Goal: Task Accomplishment & Management: Manage account settings

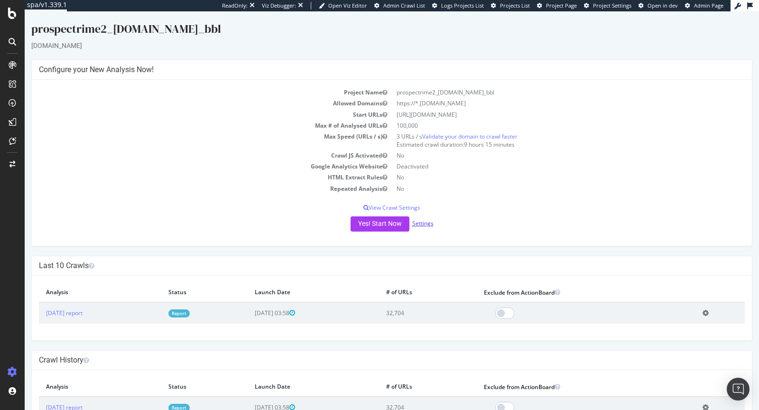
click at [418, 224] on link "Settings" at bounding box center [422, 223] width 21 height 8
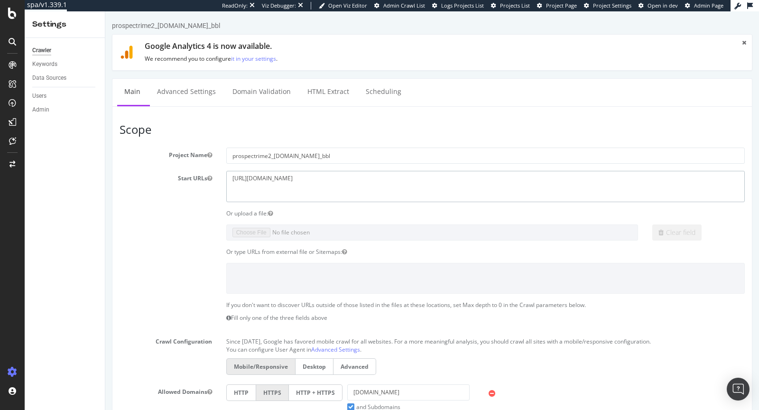
click at [269, 173] on textarea "https://chullanka.com" at bounding box center [485, 186] width 519 height 31
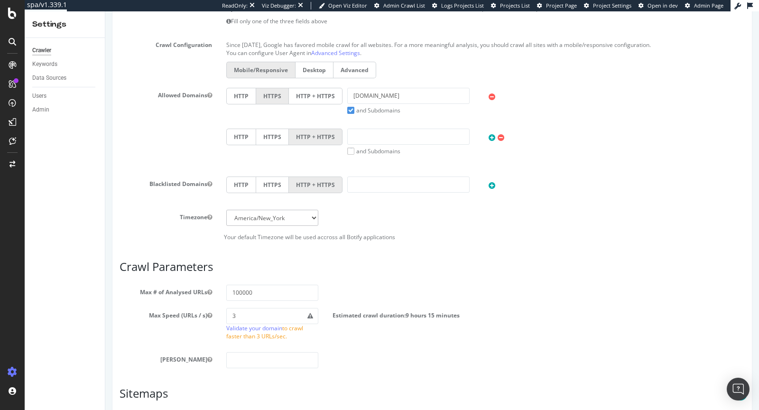
scroll to position [420, 0]
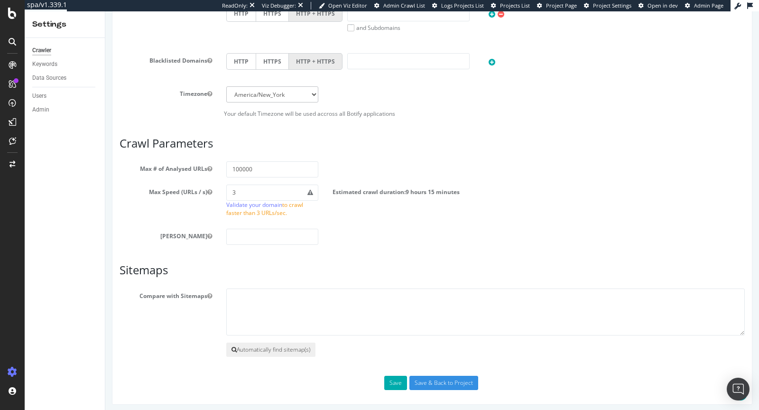
click at [299, 343] on button "Automatically find sitemap(s)" at bounding box center [270, 350] width 89 height 14
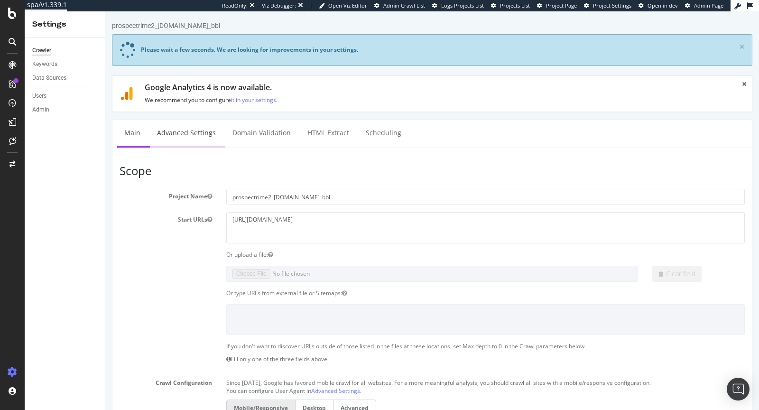
click at [170, 136] on link "Advanced Settings" at bounding box center [186, 133] width 73 height 26
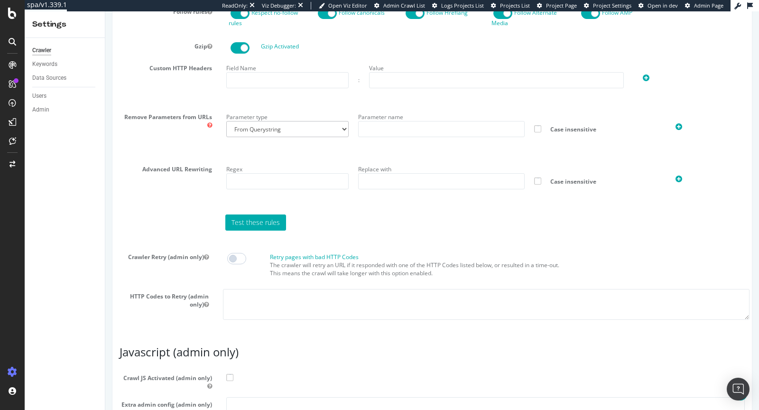
scroll to position [772, 0]
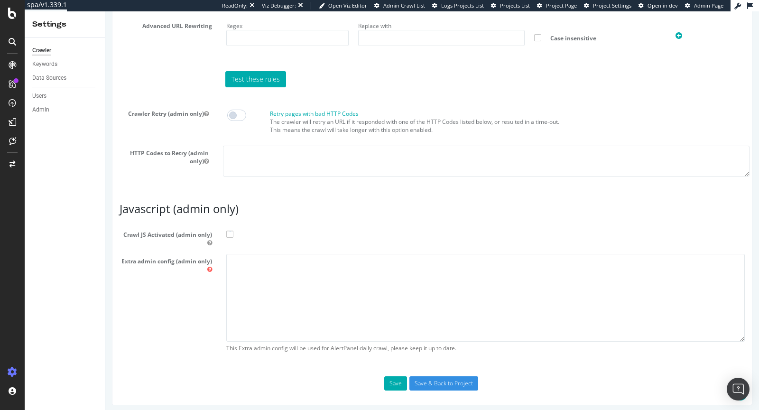
click at [232, 231] on span at bounding box center [229, 234] width 7 height 7
click at [105, 11] on input "Crawl JS Activated (admin only)" at bounding box center [105, 11] width 0 height 0
click at [238, 254] on textarea at bounding box center [485, 298] width 519 height 88
paste textarea "{ "flags": [ "cube" ], "beta": { "pap_mini_rules": [ "+* #everything else" ] } }"
type textarea "{ "flags": [ "cube" ], "beta": { "pap_mini_rules": [ "+* #everything else" ] } }"
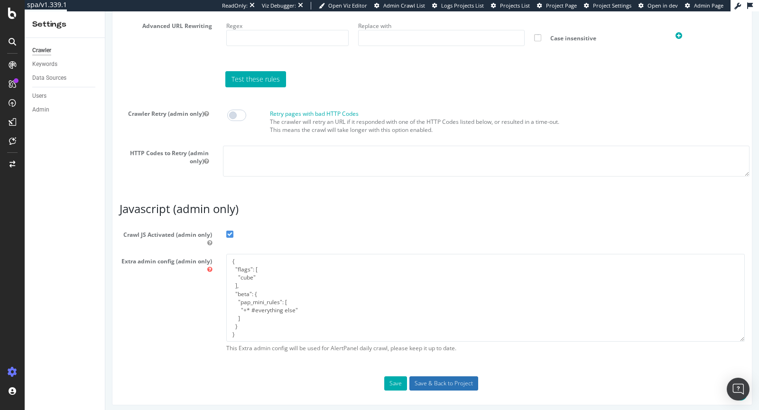
click at [443, 381] on input "Save & Back to Project" at bounding box center [443, 383] width 69 height 14
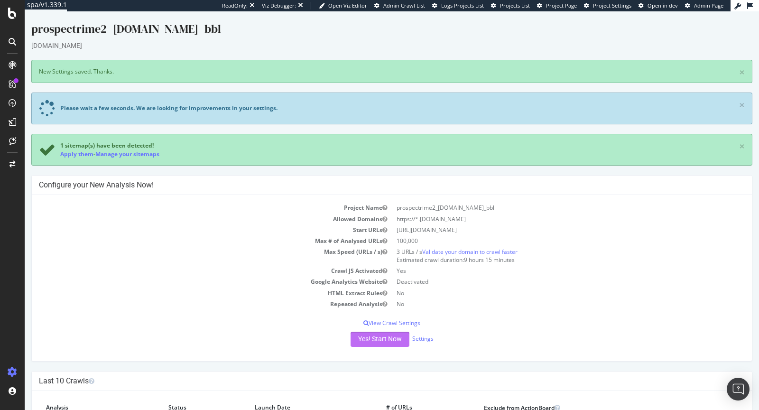
click at [400, 300] on div "Project Name prospectrime2_chullanka.com_bbl Allowed Domains https://*.chullank…" at bounding box center [392, 278] width 720 height 166
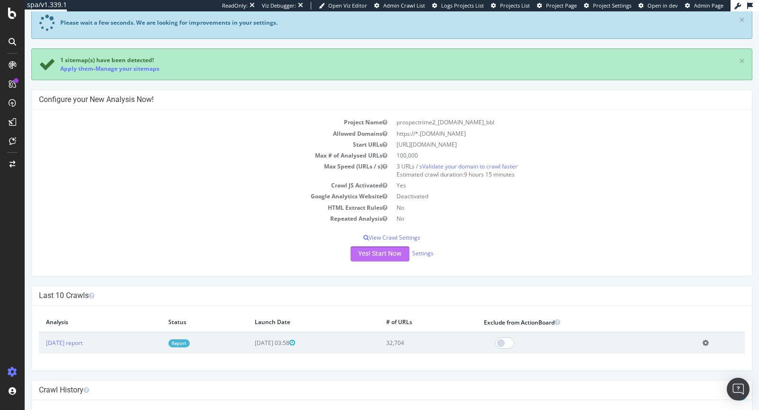
scroll to position [98, 0]
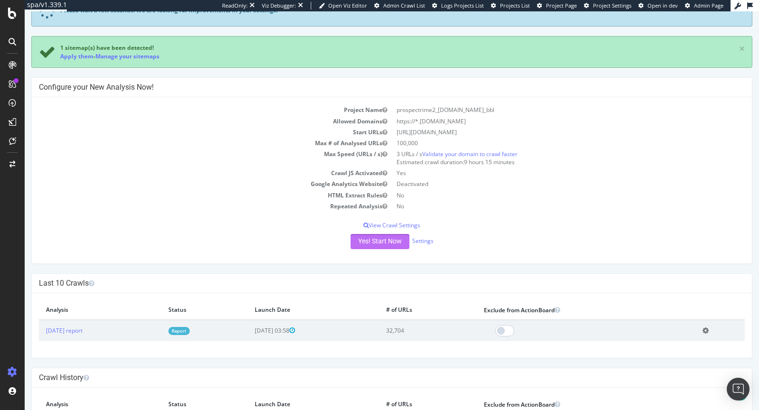
click at [380, 243] on button "Yes! Start Now" at bounding box center [380, 241] width 59 height 15
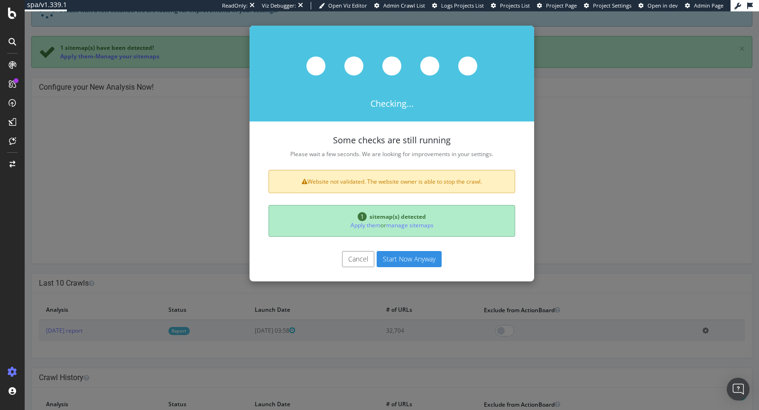
click at [399, 254] on button "Start Now Anyway" at bounding box center [409, 259] width 65 height 16
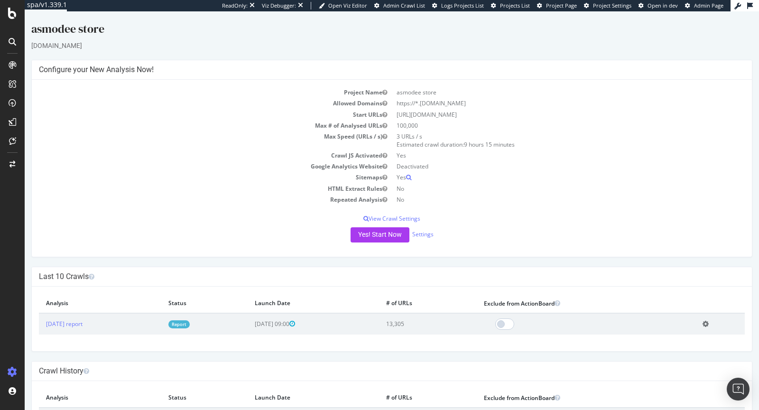
click at [190, 327] on link "Report" at bounding box center [178, 324] width 21 height 8
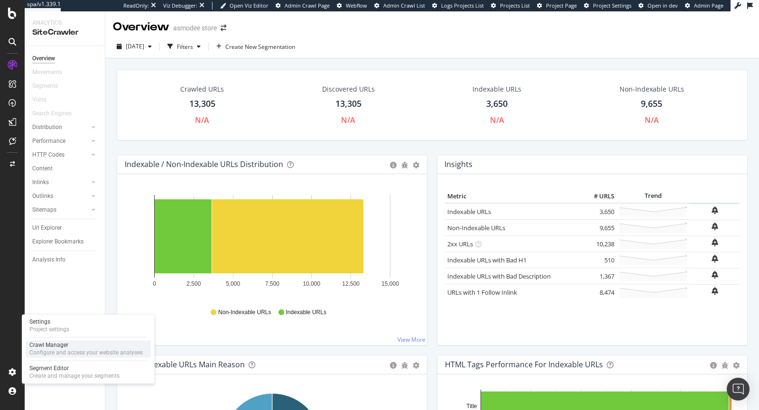
click at [46, 351] on div "Configure and access your website analyses" at bounding box center [85, 353] width 113 height 8
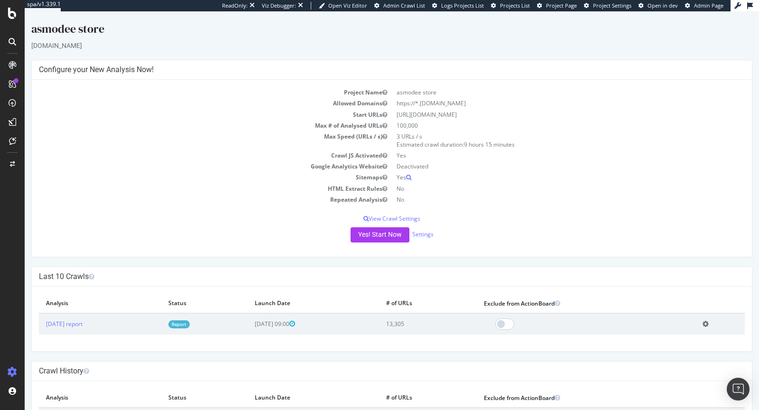
click at [190, 325] on link "Report" at bounding box center [178, 324] width 21 height 8
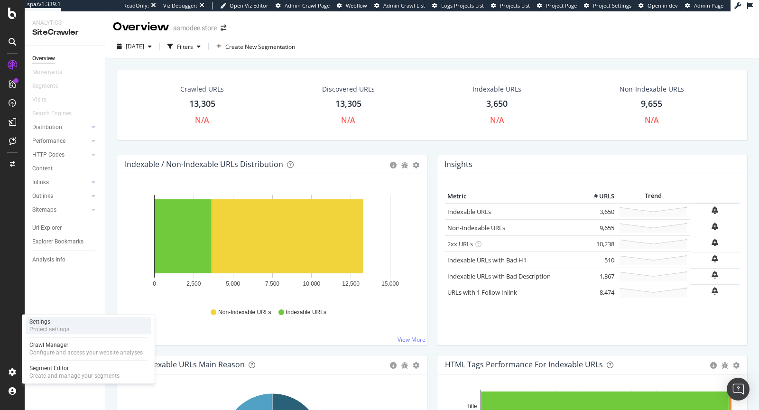
click at [40, 333] on div "Project settings" at bounding box center [49, 329] width 40 height 8
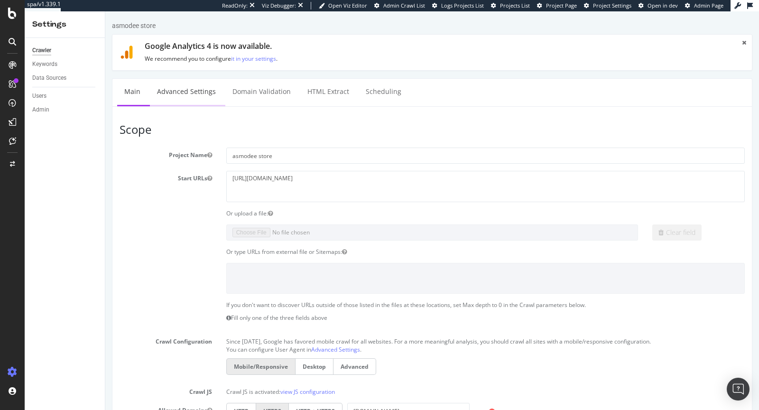
click at [177, 89] on link "Advanced Settings" at bounding box center [186, 92] width 73 height 26
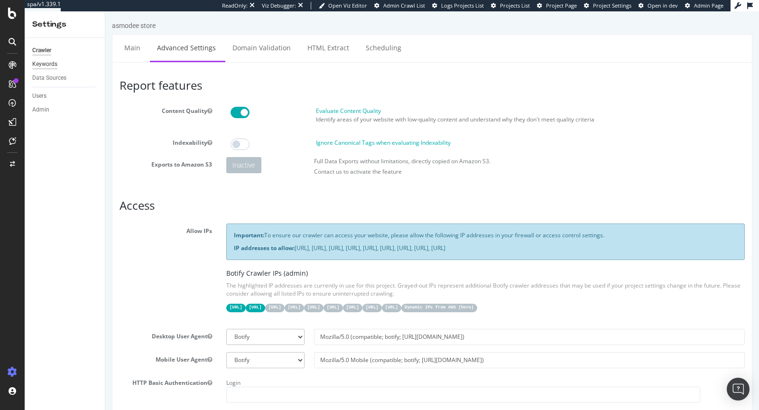
click at [46, 64] on div "Keywords" at bounding box center [44, 64] width 25 height 10
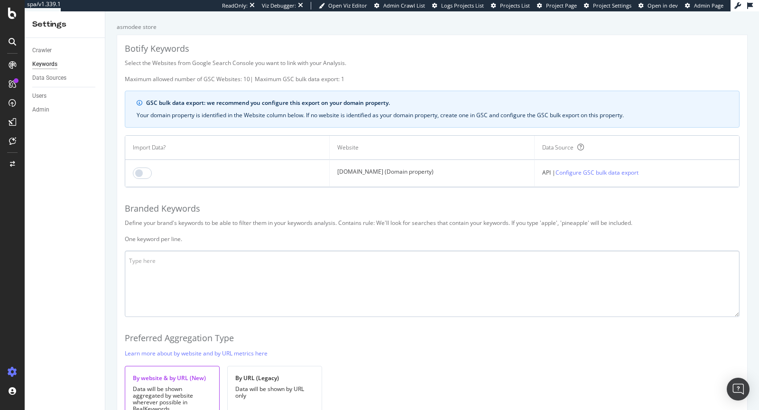
scroll to position [21, 0]
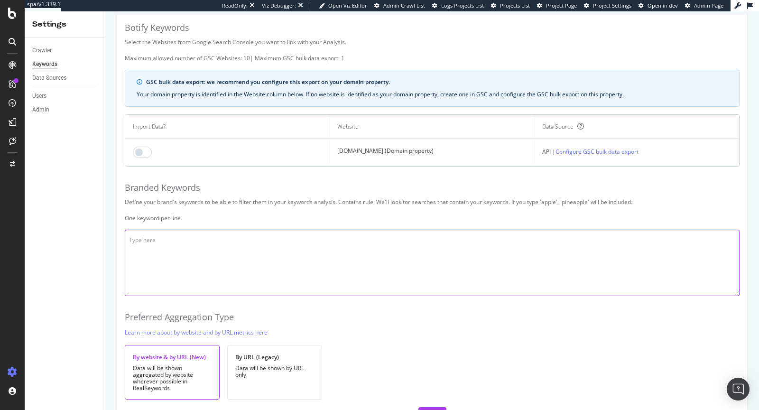
click at [161, 245] on textarea at bounding box center [432, 263] width 615 height 66
paste textarea "asmodee asmodee store asmodee games asmodee north america asmodee star wars leg…"
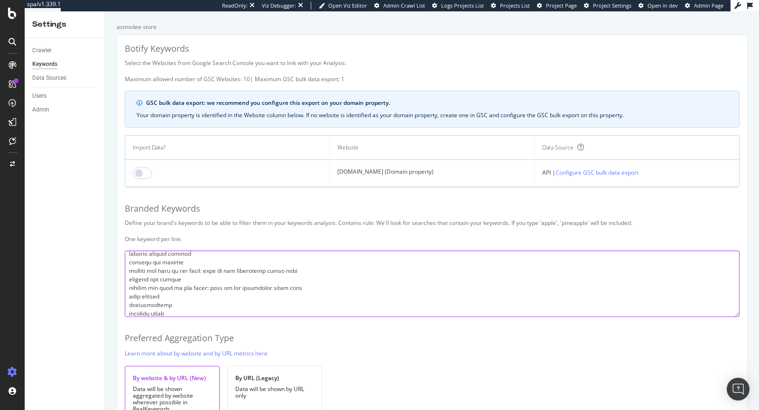
scroll to position [50, 0]
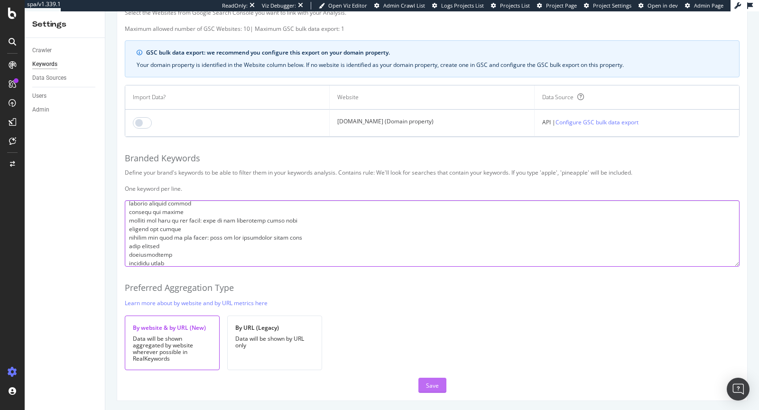
type textarea "asmodee asmodee store asmodee games asmodee north america asmodee star wars leg…"
click at [429, 381] on div "Save" at bounding box center [432, 385] width 13 height 8
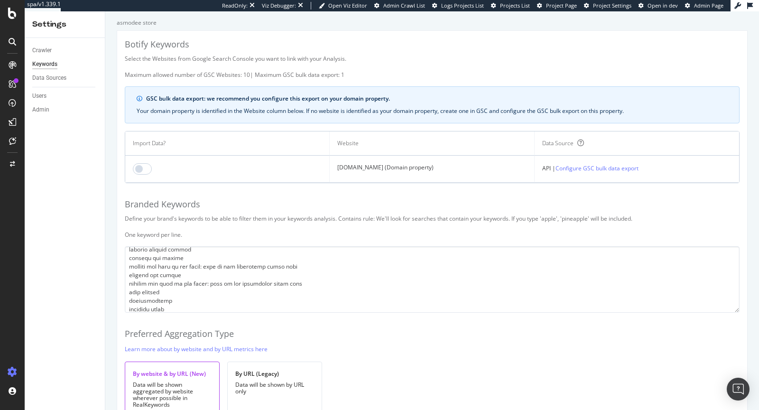
scroll to position [0, 0]
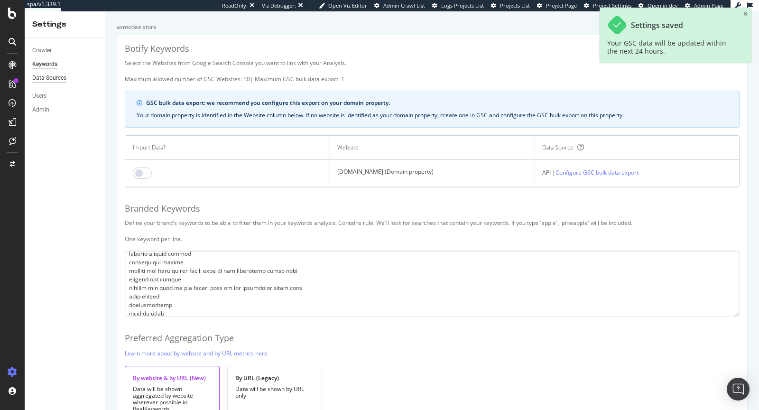
click at [55, 79] on div "Data Sources" at bounding box center [49, 78] width 34 height 10
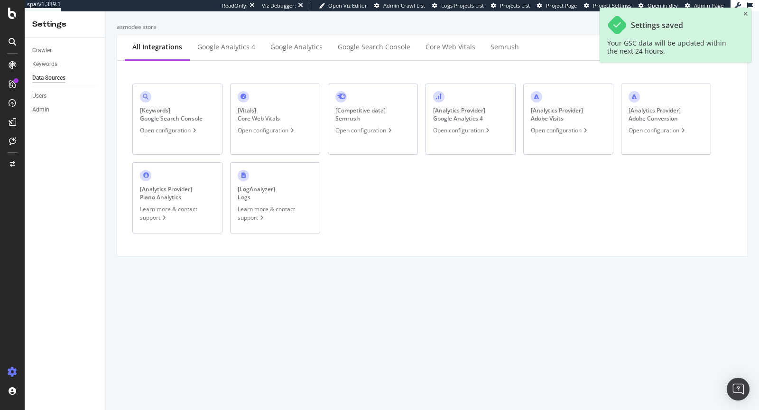
click at [164, 111] on div "[ Keywords ] Google Search Console" at bounding box center [171, 114] width 63 height 16
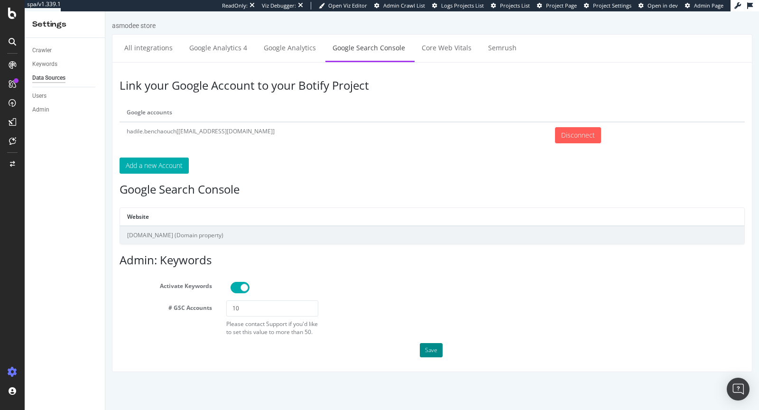
click at [420, 345] on button "Save" at bounding box center [431, 350] width 23 height 14
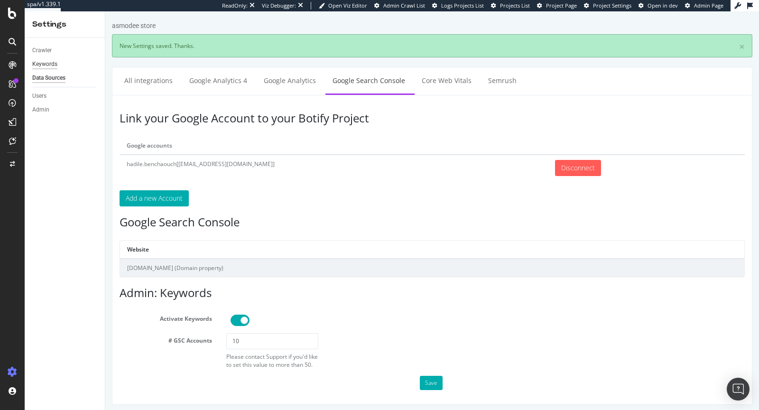
click at [44, 61] on div "Keywords" at bounding box center [44, 64] width 25 height 10
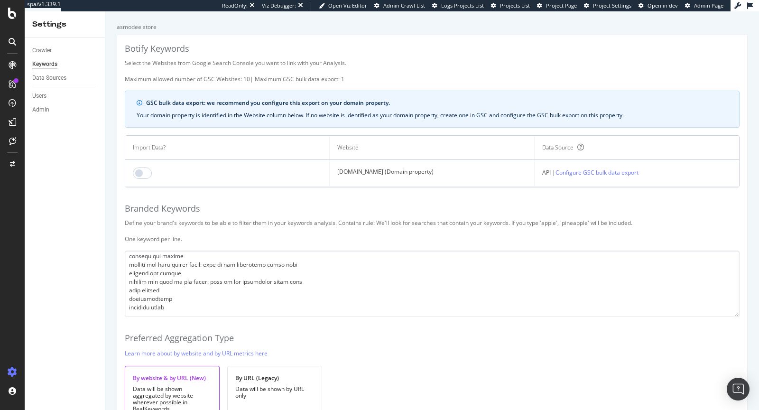
scroll to position [50, 0]
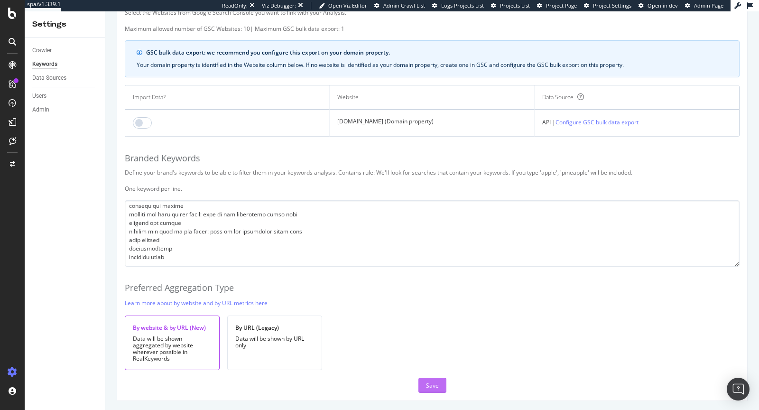
click at [427, 387] on div "Save" at bounding box center [432, 385] width 13 height 8
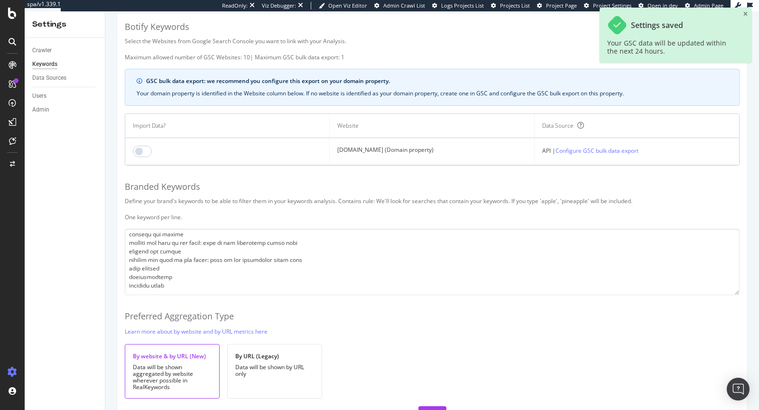
scroll to position [20, 0]
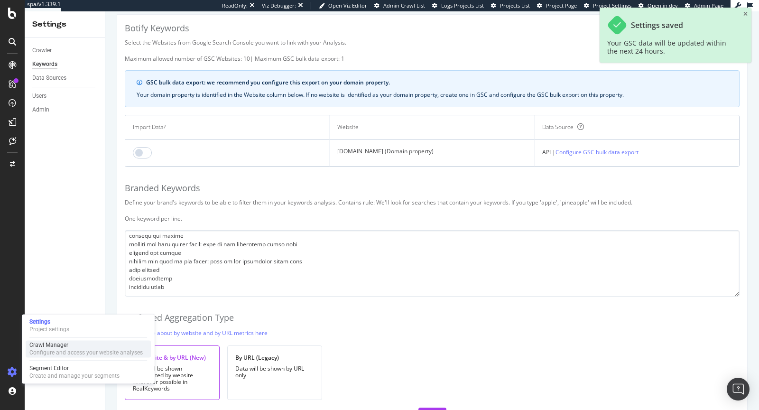
click at [49, 347] on div "Crawl Manager" at bounding box center [85, 345] width 113 height 8
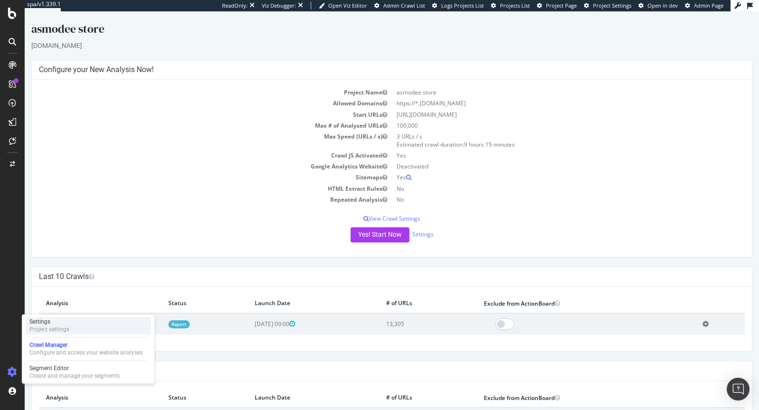
click at [60, 325] on div "Settings" at bounding box center [49, 322] width 40 height 8
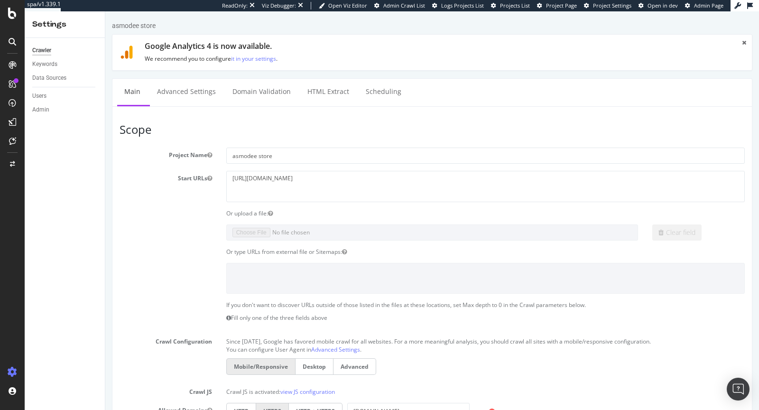
click at [56, 72] on div "Data Sources" at bounding box center [68, 78] width 73 height 14
click at [57, 75] on div "Data Sources" at bounding box center [49, 78] width 34 height 10
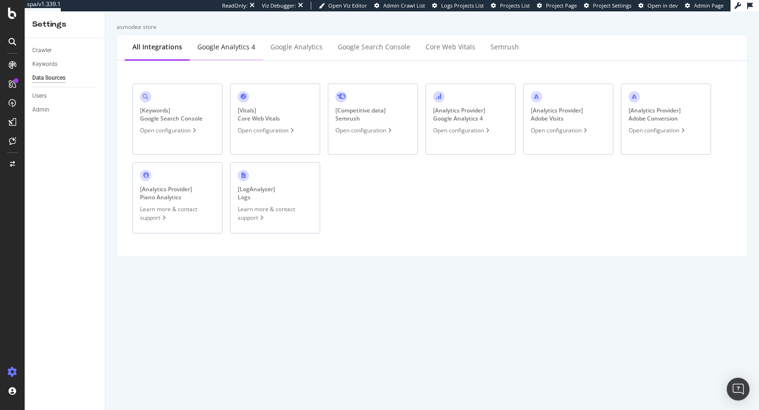
click at [217, 46] on div "Google Analytics 4" at bounding box center [226, 46] width 58 height 9
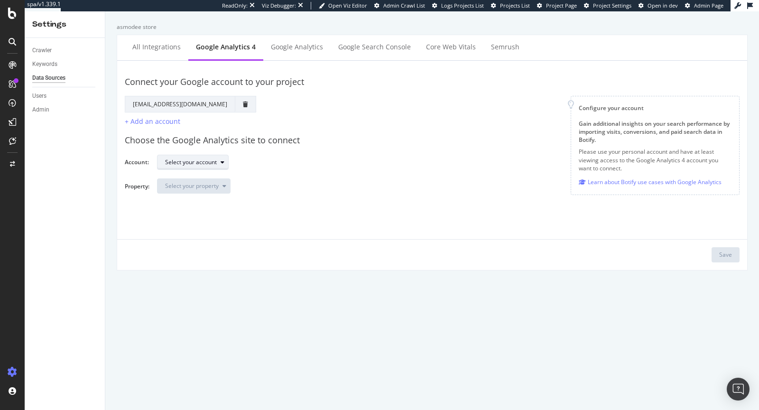
click at [194, 163] on div "Select your account" at bounding box center [191, 162] width 52 height 6
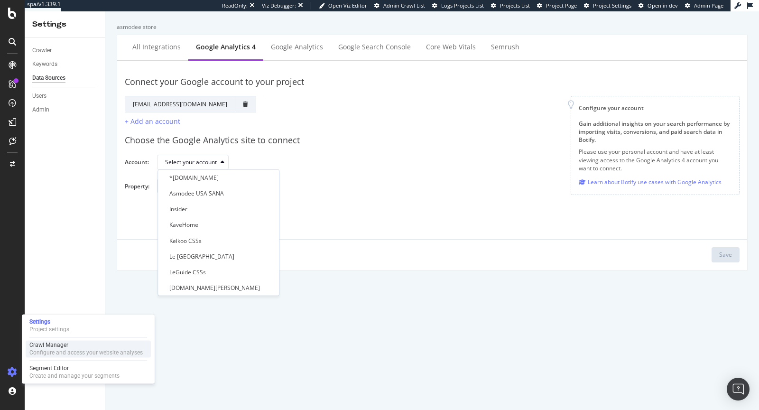
click at [37, 352] on div "Configure and access your website analyses" at bounding box center [85, 353] width 113 height 8
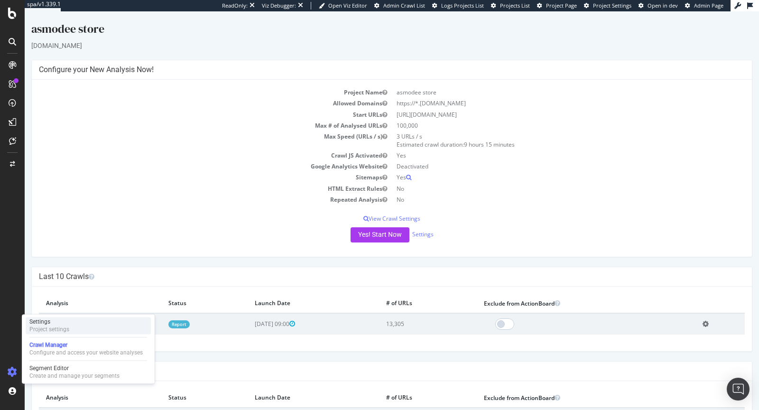
click at [45, 329] on div "Project settings" at bounding box center [49, 329] width 40 height 8
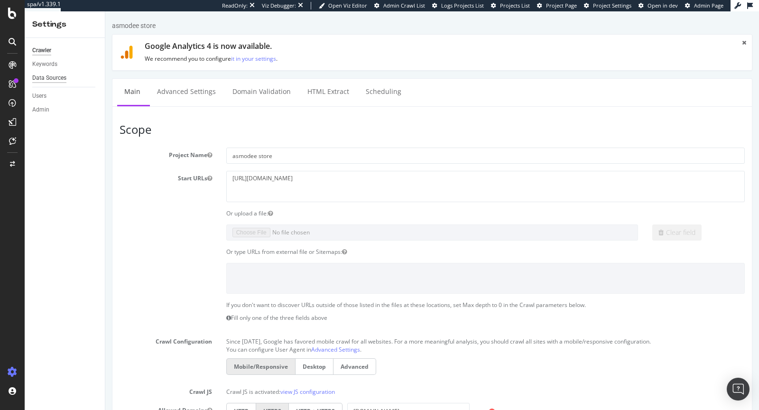
click at [57, 74] on div "Data Sources" at bounding box center [49, 78] width 34 height 10
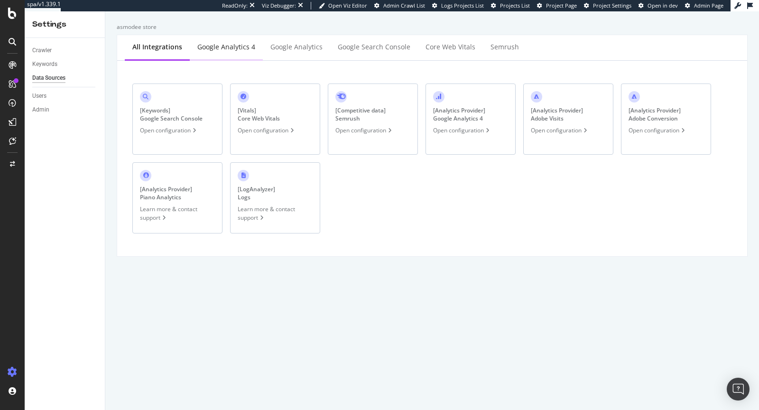
click at [212, 42] on div "Google Analytics 4" at bounding box center [226, 46] width 58 height 9
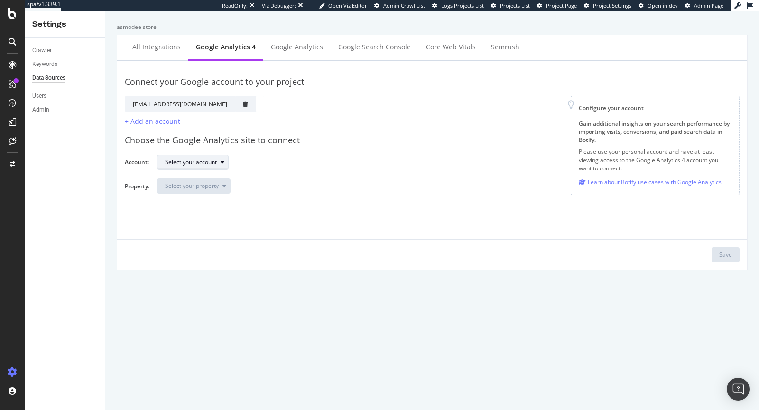
click at [196, 159] on div "Select your account" at bounding box center [191, 162] width 52 height 6
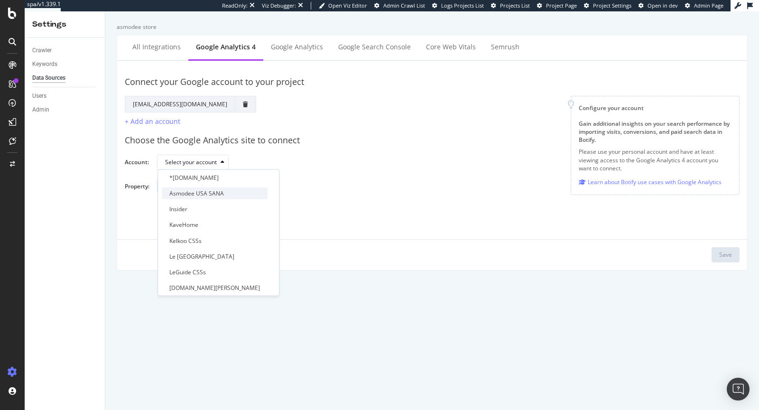
click at [212, 195] on div "Asmodee USA SANA" at bounding box center [196, 193] width 55 height 8
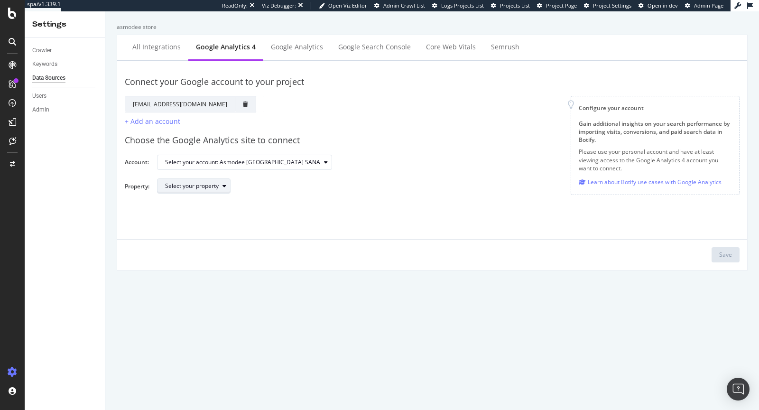
click at [204, 185] on div "Select your property" at bounding box center [192, 186] width 54 height 6
click at [205, 214] on div "Asmodee Shopify Store" at bounding box center [200, 217] width 62 height 8
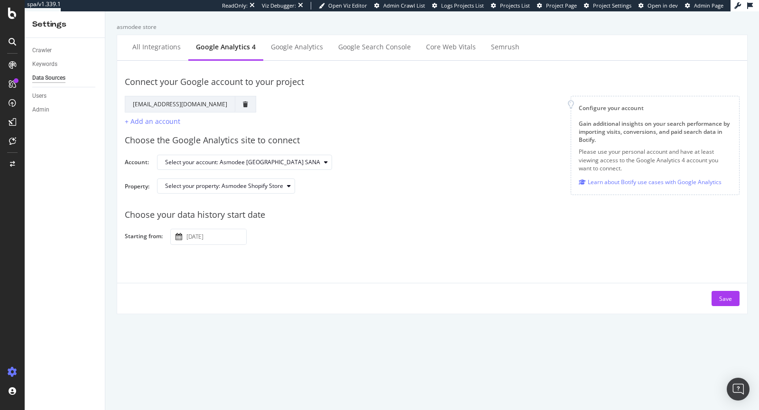
click at [196, 237] on input "2025 October 7th" at bounding box center [216, 236] width 62 height 15
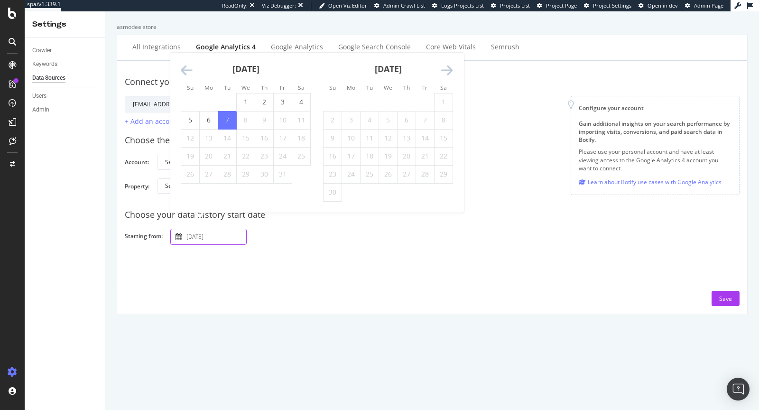
click at [186, 75] on icon "Move backward to switch to the previous month." at bounding box center [187, 70] width 12 height 13
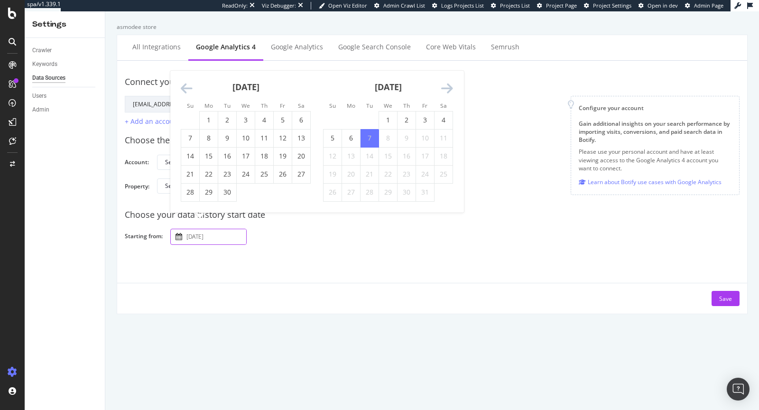
click at [186, 75] on div "September 2025" at bounding box center [246, 91] width 130 height 40
click at [186, 84] on icon "Move backward to switch to the previous month." at bounding box center [187, 88] width 12 height 13
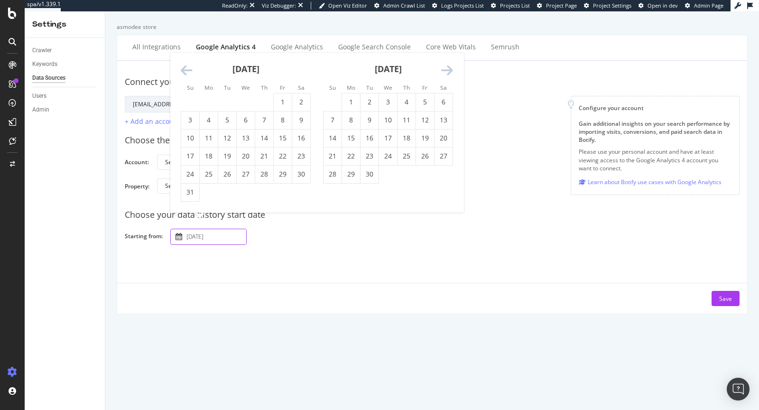
click at [186, 84] on div "Su Mo Tu We Th Fr Sa Su Mo Tu We Th Fr Sa August 2025 1 2 3 4 5 6 7 8 9 10 11 1…" at bounding box center [316, 133] width 293 height 160
click at [182, 72] on icon "Move backward to switch to the previous month." at bounding box center [187, 70] width 12 height 13
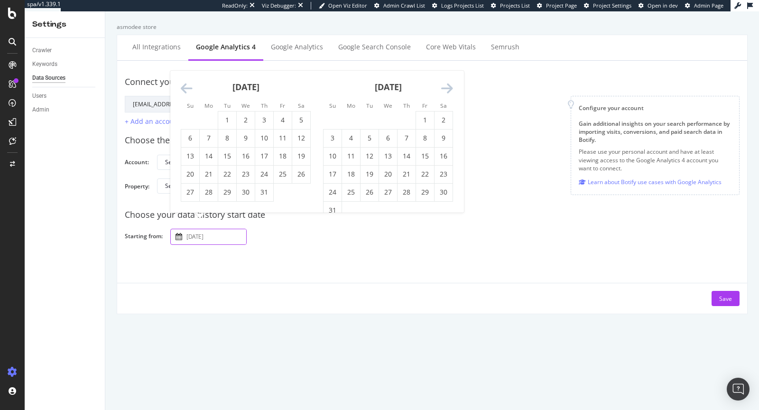
click at [187, 86] on icon "Move backward to switch to the previous month." at bounding box center [187, 88] width 12 height 13
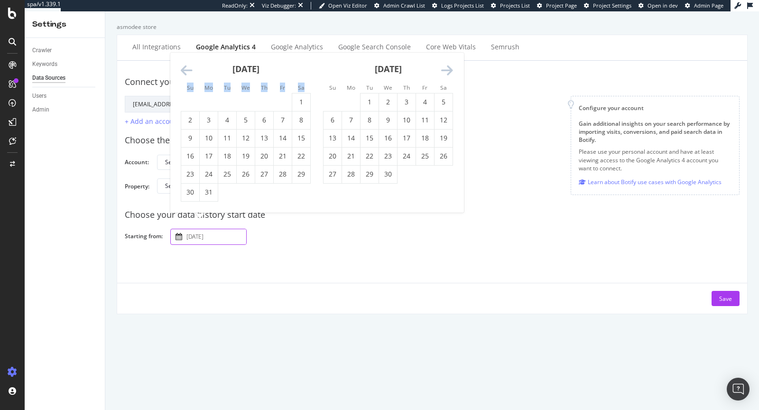
click at [187, 86] on small "Su" at bounding box center [190, 88] width 7 height 8
click at [184, 77] on icon "Move backward to switch to the previous month." at bounding box center [187, 70] width 12 height 13
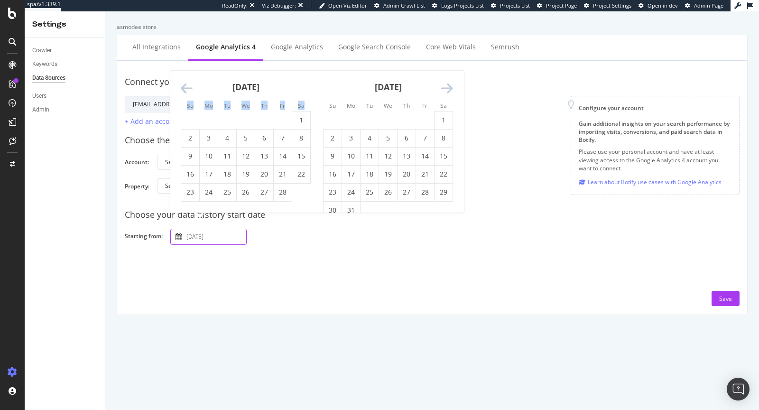
click at [186, 91] on icon "Move backward to switch to the previous month." at bounding box center [187, 88] width 12 height 13
click at [184, 84] on icon "Move backward to switch to the previous month." at bounding box center [187, 88] width 12 height 13
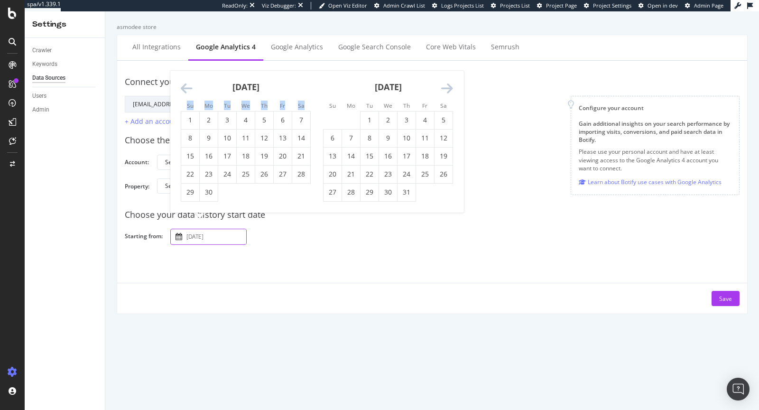
click at [184, 84] on icon "Move backward to switch to the previous month." at bounding box center [187, 88] width 12 height 13
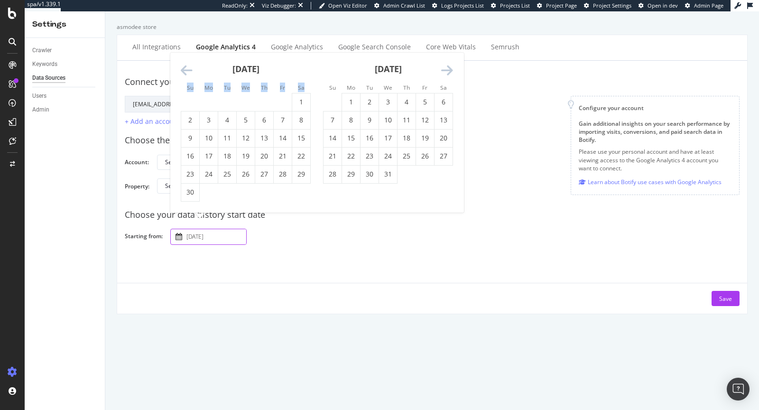
click at [184, 84] on li "Su" at bounding box center [190, 87] width 19 height 9
click at [181, 75] on icon "Move backward to switch to the previous month." at bounding box center [187, 70] width 12 height 13
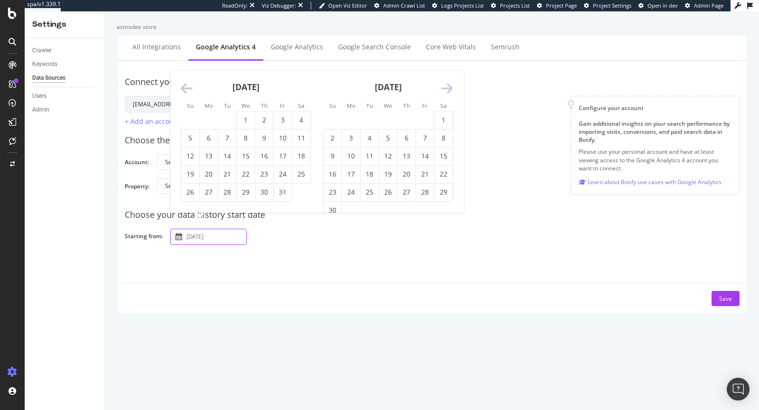
click at [185, 85] on icon "Move backward to switch to the previous month." at bounding box center [187, 88] width 12 height 13
click at [185, 84] on icon "Move backward to switch to the previous month." at bounding box center [187, 88] width 12 height 13
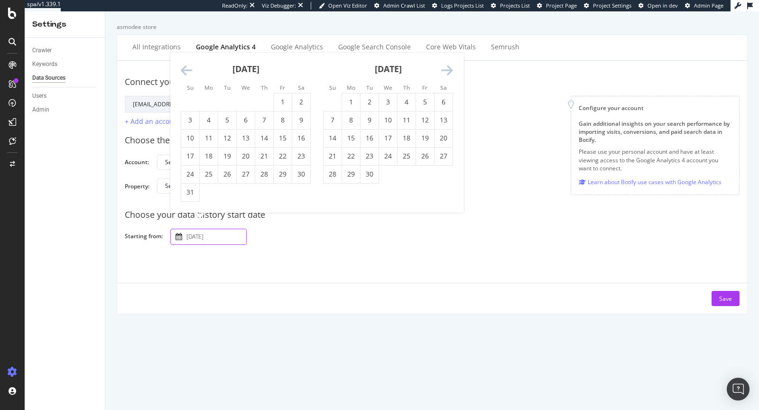
click at [182, 76] on icon "Move backward to switch to the previous month." at bounding box center [187, 70] width 12 height 13
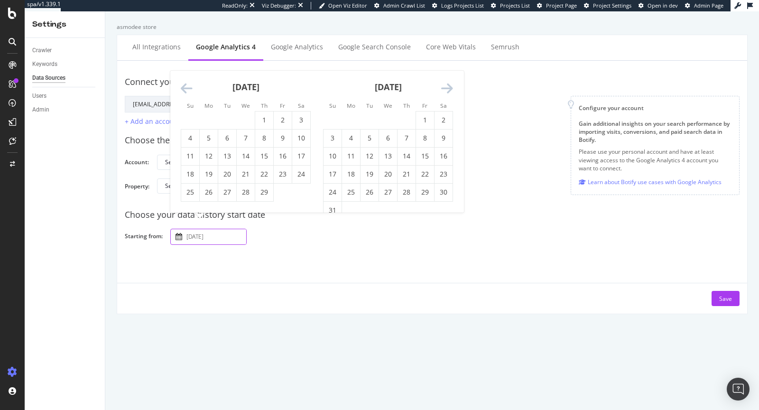
click at [185, 91] on icon "Move backward to switch to the previous month." at bounding box center [187, 88] width 12 height 13
click at [184, 86] on icon "Move backward to switch to the previous month." at bounding box center [187, 88] width 12 height 13
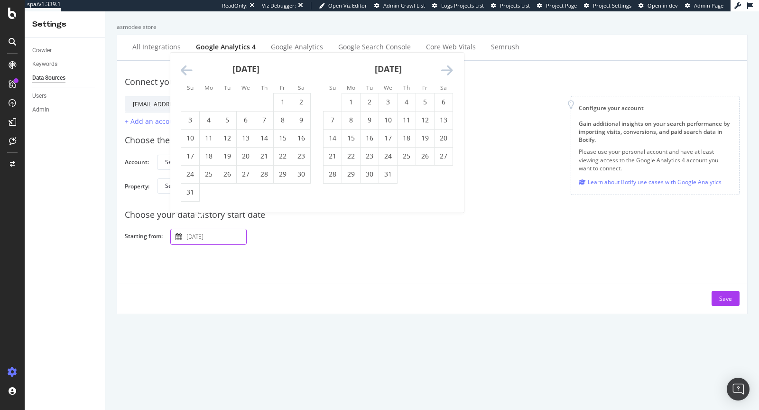
click at [185, 66] on icon "Move backward to switch to the previous month." at bounding box center [187, 70] width 12 height 13
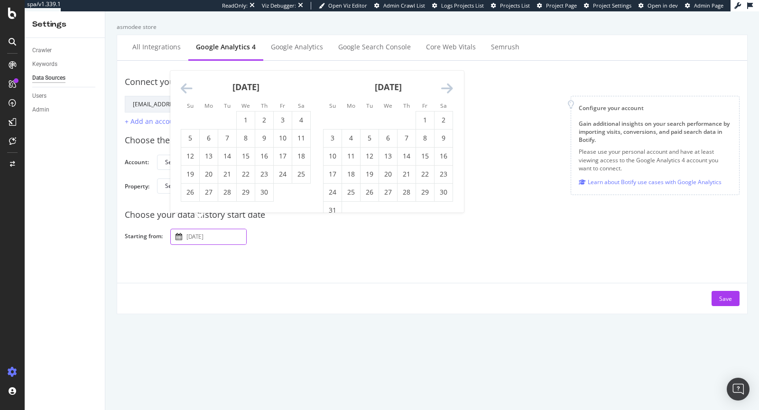
click at [185, 86] on icon "Move backward to switch to the previous month." at bounding box center [187, 88] width 12 height 13
click at [186, 85] on icon "Move backward to switch to the previous month." at bounding box center [187, 88] width 12 height 13
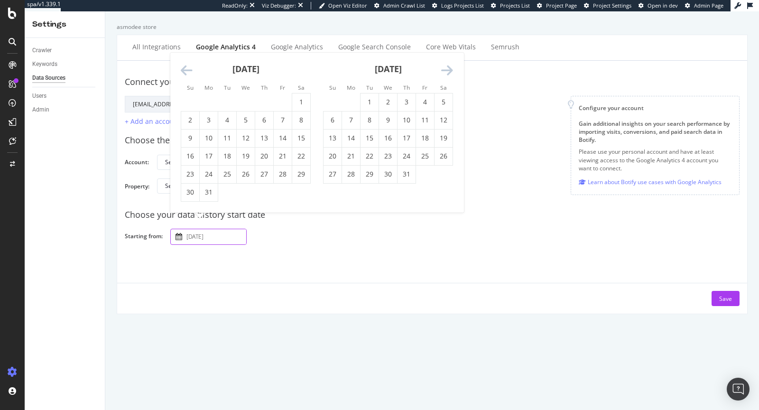
click at [183, 72] on icon "Move backward to switch to the previous month." at bounding box center [187, 70] width 12 height 13
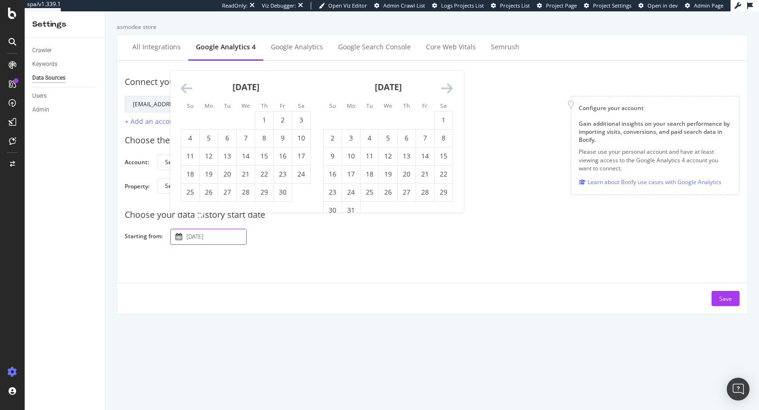
click at [185, 85] on icon "Move backward to switch to the previous month." at bounding box center [187, 88] width 12 height 13
click at [185, 86] on icon "Move backward to switch to the previous month." at bounding box center [187, 88] width 12 height 13
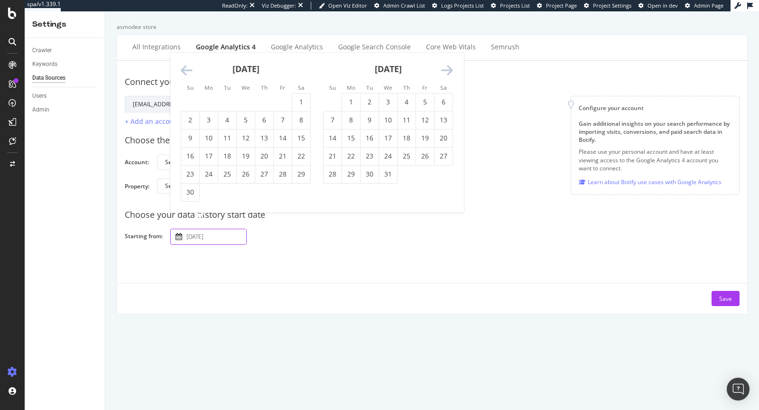
click at [182, 77] on icon "Move backward to switch to the previous month." at bounding box center [187, 70] width 12 height 13
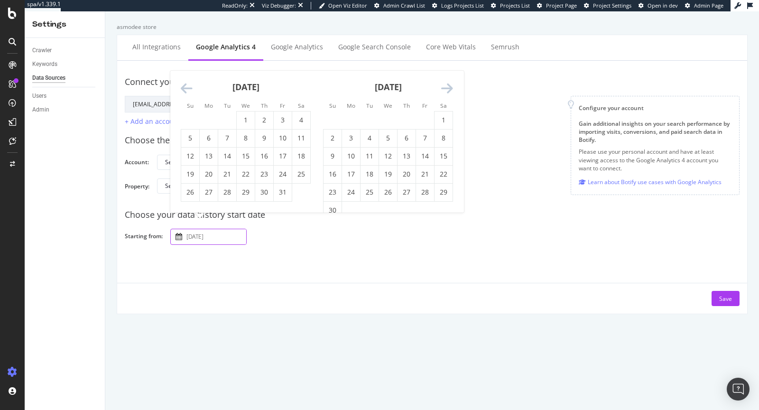
click at [446, 84] on icon "Move forward to switch to the next month." at bounding box center [447, 88] width 12 height 13
click at [447, 84] on icon "Move forward to switch to the next month." at bounding box center [447, 88] width 12 height 13
click at [447, 84] on div "Su Mo Tu We Th Fr Sa Su Mo Tu We Th Fr Sa March 2023 1 2 3 4 5 6 7 8 9 10 11 12…" at bounding box center [316, 142] width 293 height 142
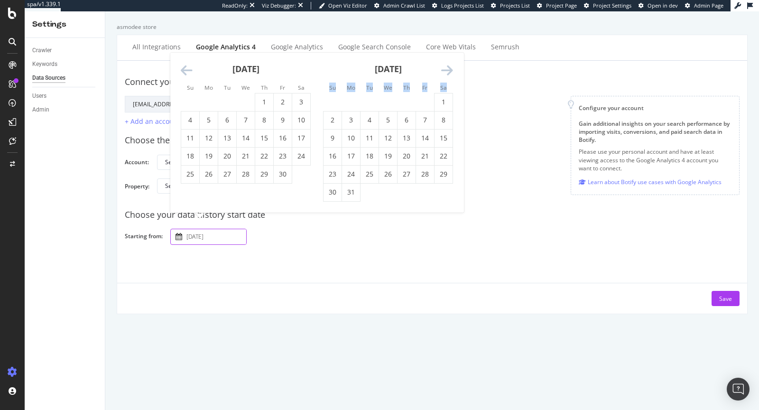
click at [447, 84] on li "Sa" at bounding box center [443, 87] width 19 height 9
click at [447, 74] on icon "Move forward to switch to the next month." at bounding box center [447, 70] width 12 height 13
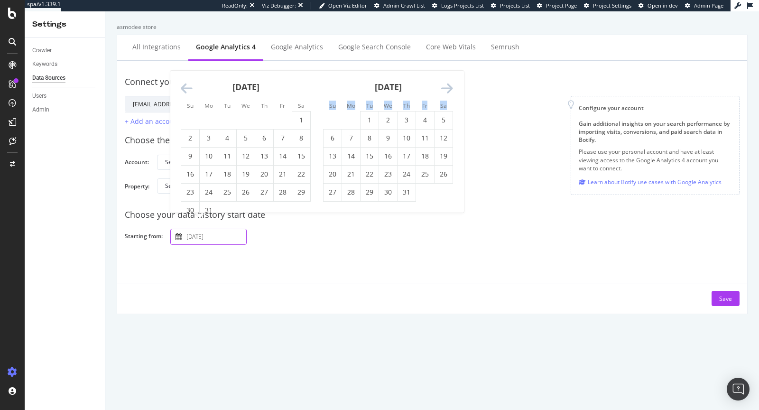
click at [451, 82] on icon "Move forward to switch to the next month." at bounding box center [447, 88] width 12 height 13
click at [340, 113] on td "1" at bounding box center [333, 120] width 19 height 18
type input "[DATE]"
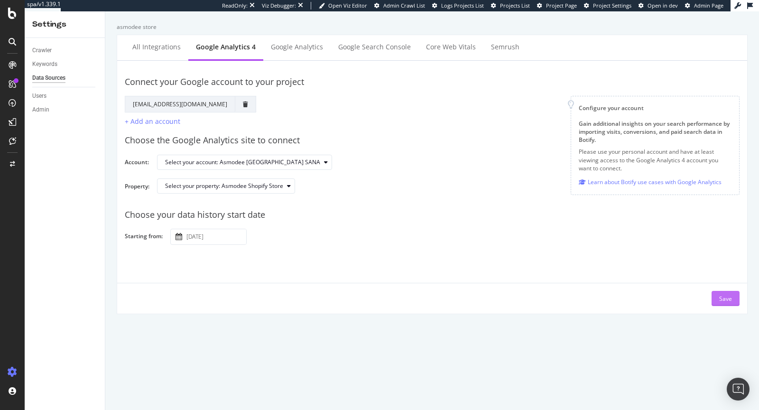
click at [729, 296] on div "Save" at bounding box center [725, 299] width 13 height 8
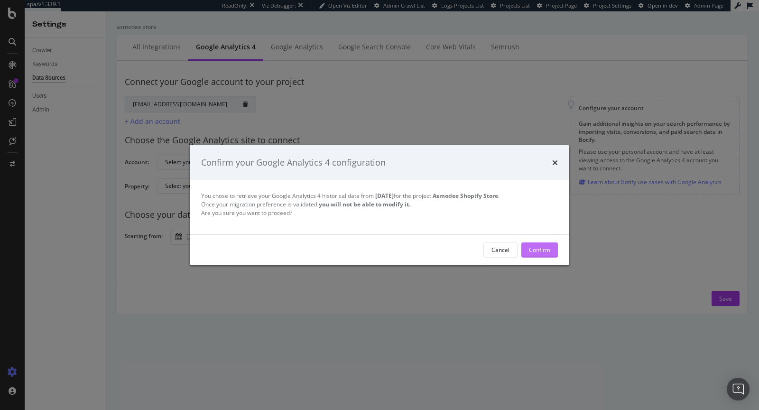
click at [534, 246] on div "Confirm" at bounding box center [539, 250] width 21 height 8
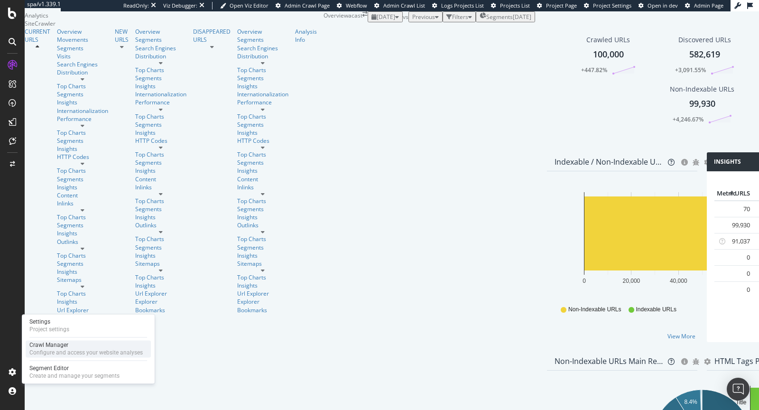
click at [35, 352] on div "Configure and access your website analyses" at bounding box center [85, 353] width 113 height 8
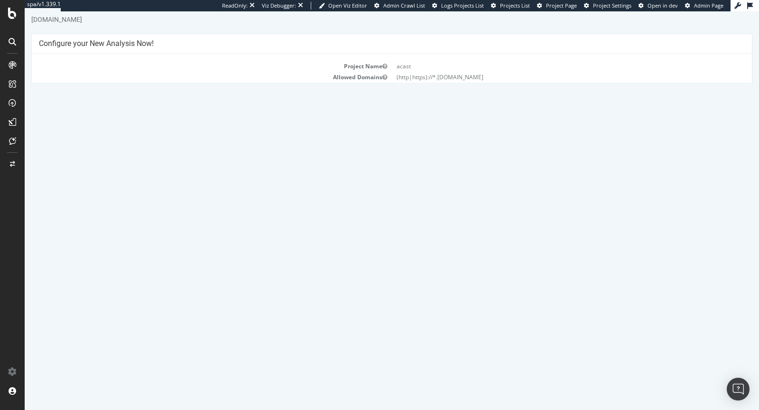
scroll to position [62, 0]
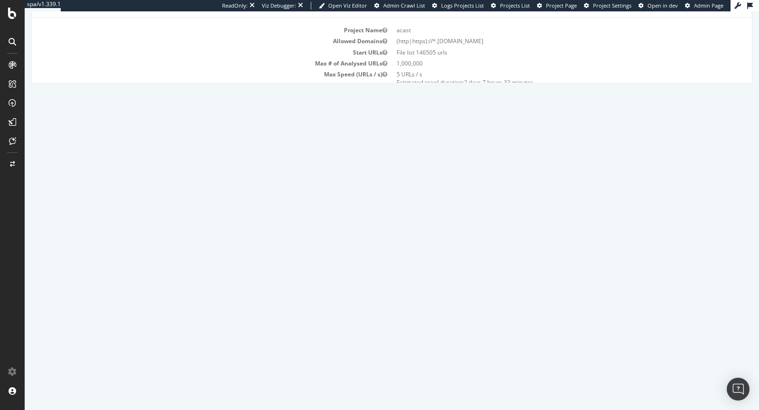
click at [357, 262] on link "Report" at bounding box center [347, 262] width 21 height 8
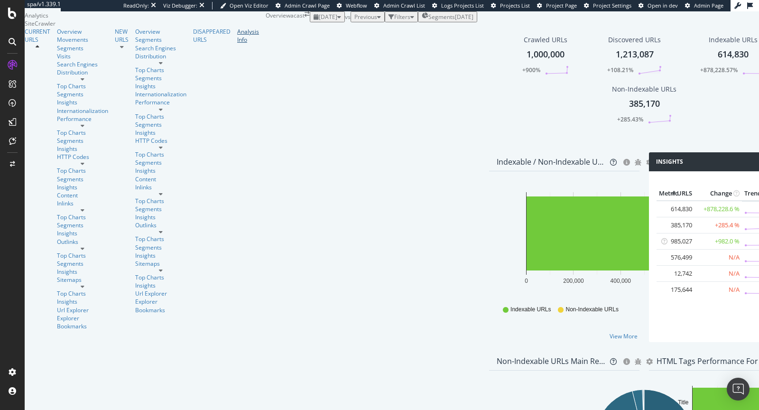
click at [237, 44] on div "Analysis Info" at bounding box center [248, 36] width 22 height 16
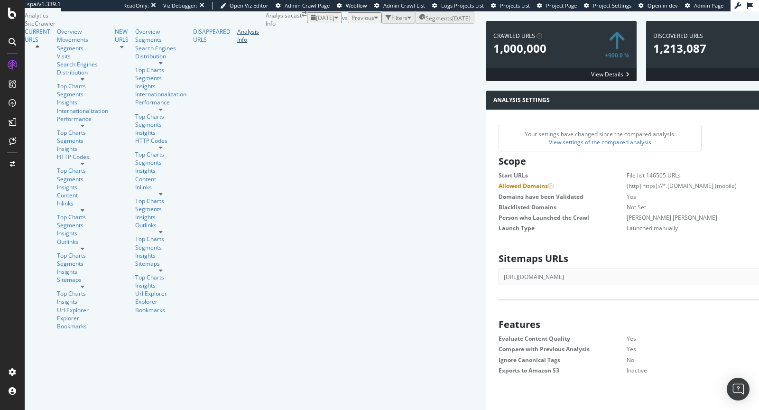
scroll to position [93, 0]
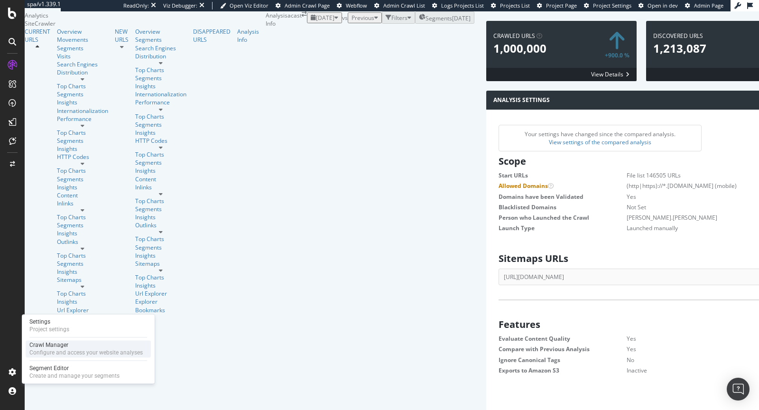
click at [33, 352] on div "Configure and access your website analyses" at bounding box center [85, 353] width 113 height 8
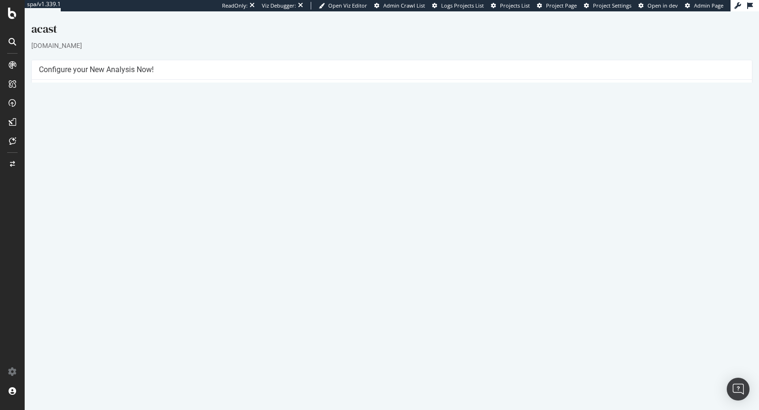
click at [355, 342] on link "Report" at bounding box center [347, 346] width 21 height 8
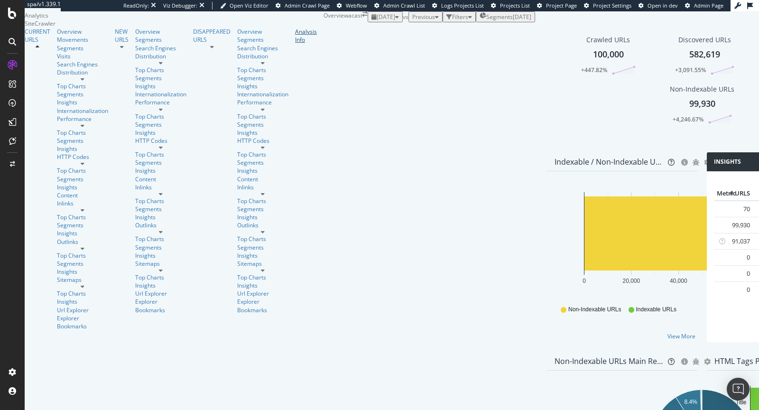
click at [295, 44] on div "Analysis Info" at bounding box center [306, 36] width 22 height 16
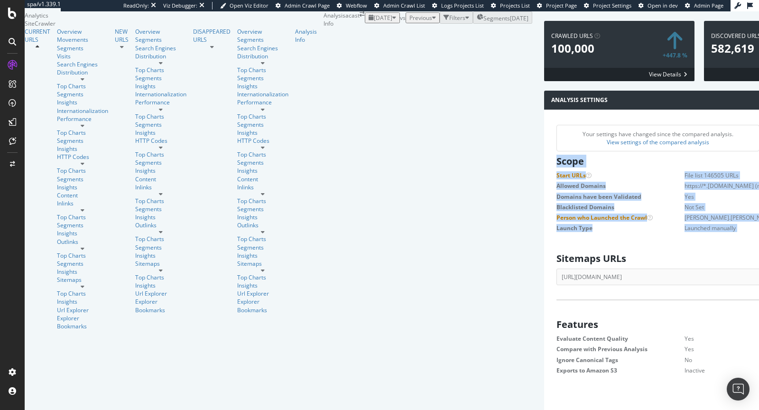
drag, startPoint x: 129, startPoint y: 205, endPoint x: 347, endPoint y: 283, distance: 232.1
copy div "Scope Start URLs File list 146505 URLs Allowed Domains https://*.acast.com (mob…"
click at [661, 182] on dd "https://*.acast.com (mobile)" at bounding box center [755, 186] width 189 height 8
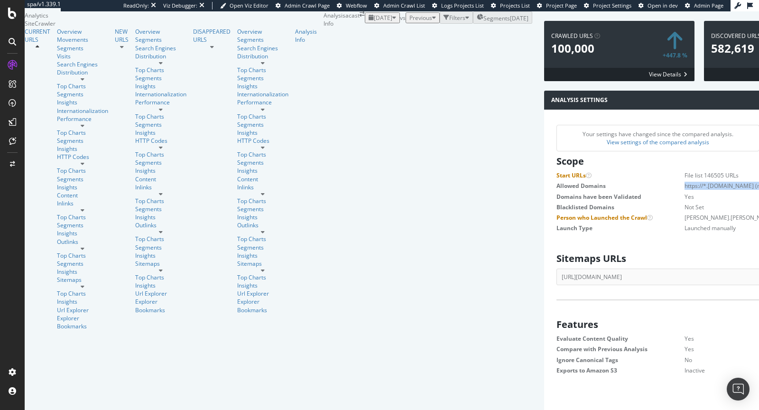
drag, startPoint x: 123, startPoint y: 171, endPoint x: 344, endPoint y: 172, distance: 221.1
click at [547, 172] on div "Scope Start URLs File list 146505 URLs Allowed Domains https://*.acast.com (mob…" at bounding box center [703, 192] width 313 height 83
click at [547, 169] on div "Scope Start URLs File list 146505 URLs Allowed Domains https://*.acast.com (mob…" at bounding box center [703, 192] width 313 height 83
drag, startPoint x: 126, startPoint y: 155, endPoint x: 315, endPoint y: 168, distance: 189.3
click at [547, 168] on div "Scope Start URLs File list 146505 URLs Allowed Domains https://*.acast.com (mob…" at bounding box center [703, 192] width 313 height 83
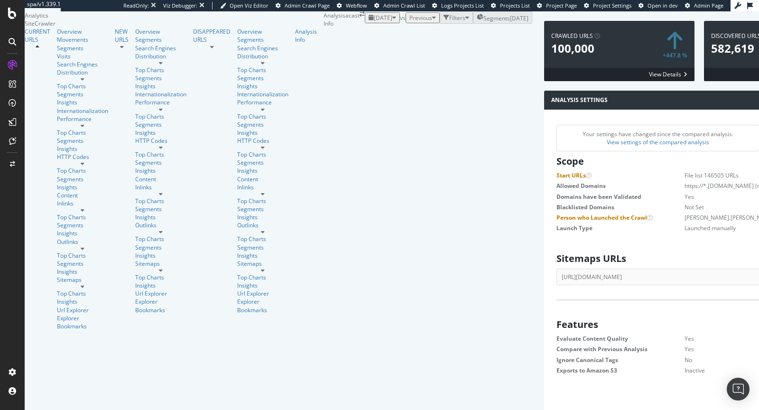
click at [661, 182] on dd "https://*.acast.com (mobile)" at bounding box center [755, 186] width 189 height 8
copy dl "Start URLs File list 146505 URLs Allowed Domains https://*.acast.com (mobile)"
drag, startPoint x: 347, startPoint y: 169, endPoint x: 130, endPoint y: 159, distance: 217.5
click at [557, 171] on dl "Start URLs File list 146505 URLs Allowed Domains https://*.acast.com (mobile) D…" at bounding box center [704, 201] width 294 height 61
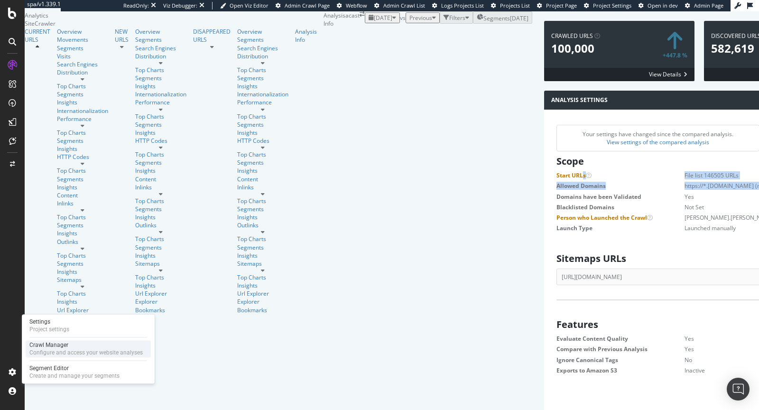
click at [41, 356] on div "Configure and access your website analyses" at bounding box center [85, 353] width 113 height 8
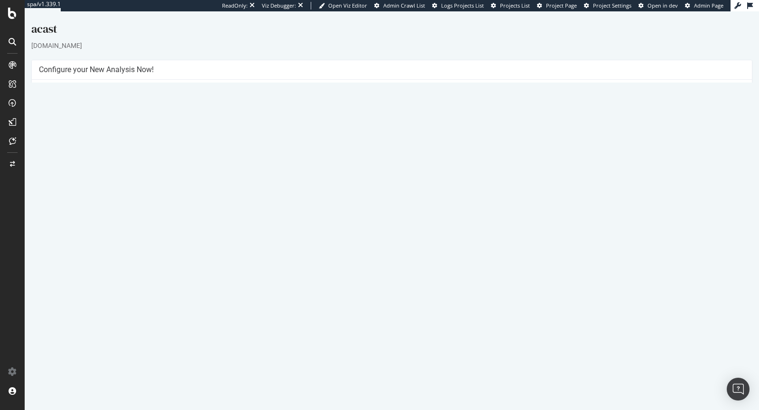
click at [83, 323] on link "[DATE] report" at bounding box center [64, 324] width 37 height 8
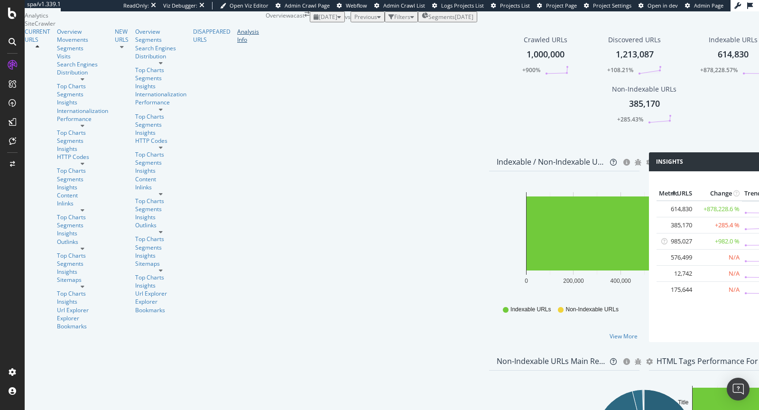
click at [237, 44] on div "Analysis Info" at bounding box center [248, 36] width 22 height 16
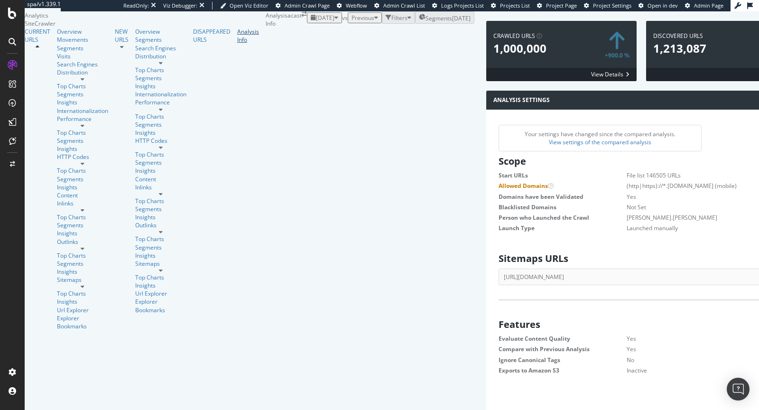
scroll to position [151, 297]
copy dl "File list 146505 URLs Allowed Domains (http|https)://*.acast.com (mobile)"
drag, startPoint x: 125, startPoint y: 223, endPoint x: 364, endPoint y: 238, distance: 240.0
click at [489, 234] on div "Scope Start URLs File list 146505 URLs Allowed Domains (http|https)://*.acast.c…" at bounding box center [645, 192] width 313 height 83
click at [499, 167] on h2 "Scope" at bounding box center [648, 161] width 298 height 10
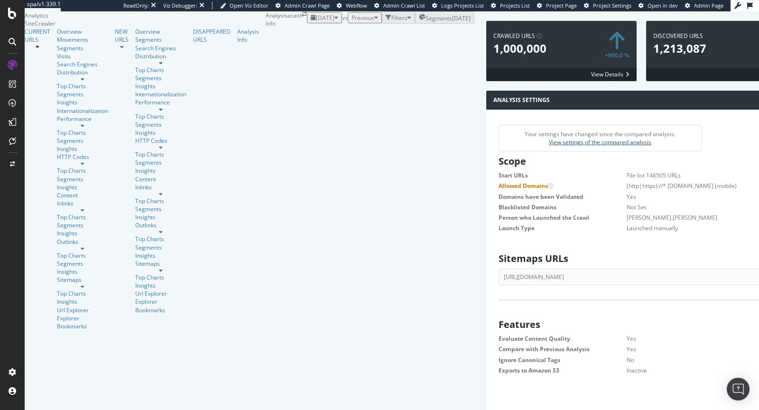
click at [549, 146] on link "View settings of the compared analysis" at bounding box center [600, 142] width 102 height 8
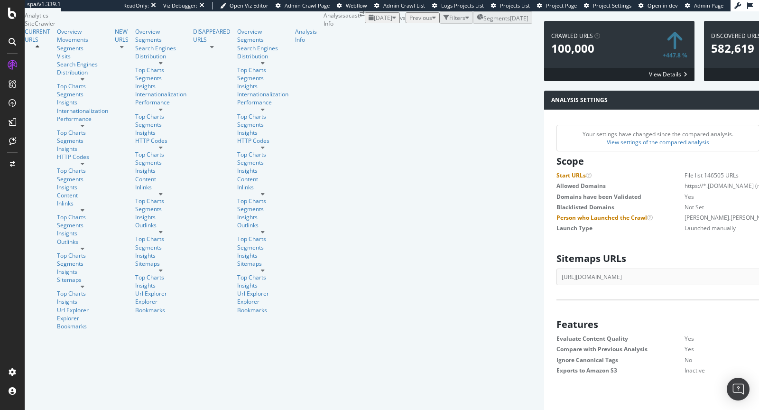
scroll to position [151, 297]
click at [374, 22] on span "[DATE]" at bounding box center [383, 18] width 19 height 8
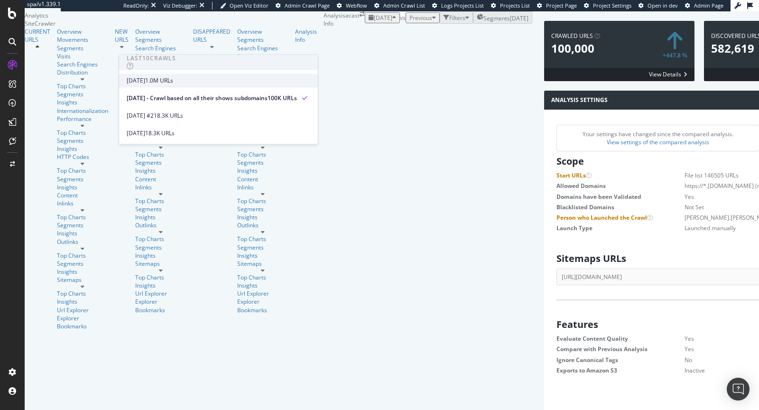
click at [145, 77] on div "[DATE]" at bounding box center [136, 80] width 19 height 9
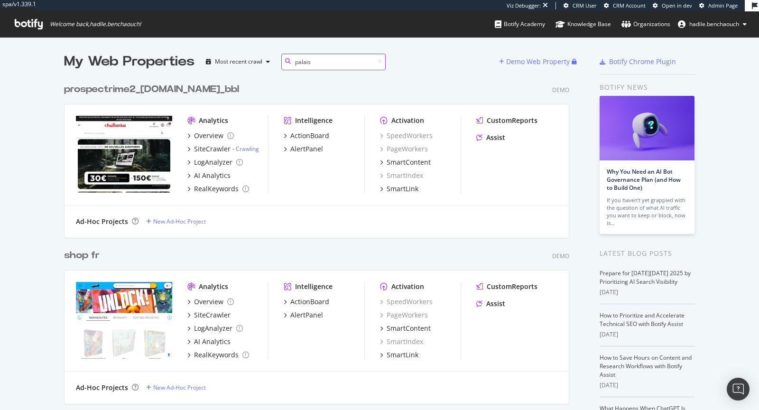
scroll to position [664, 513]
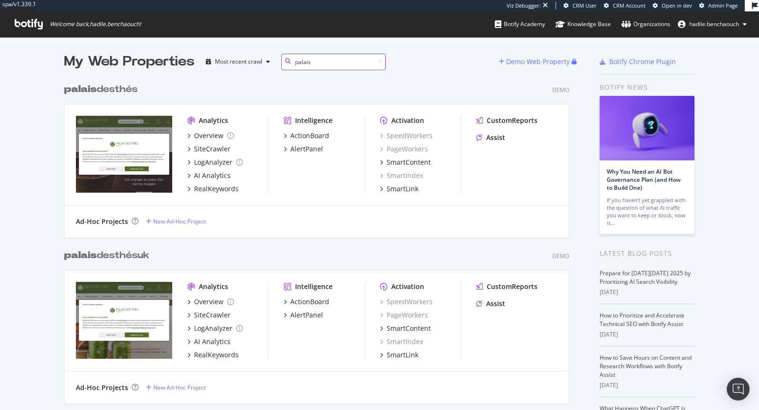
type input "palais"
click at [133, 88] on div "palais desthés" at bounding box center [101, 90] width 74 height 14
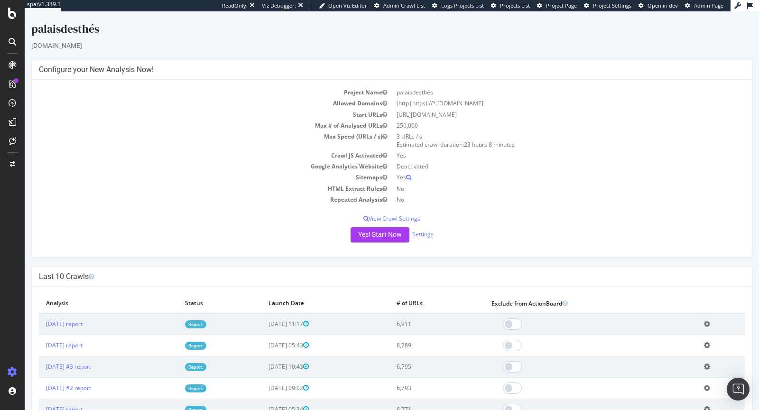
click at [206, 325] on link "Report" at bounding box center [195, 324] width 21 height 8
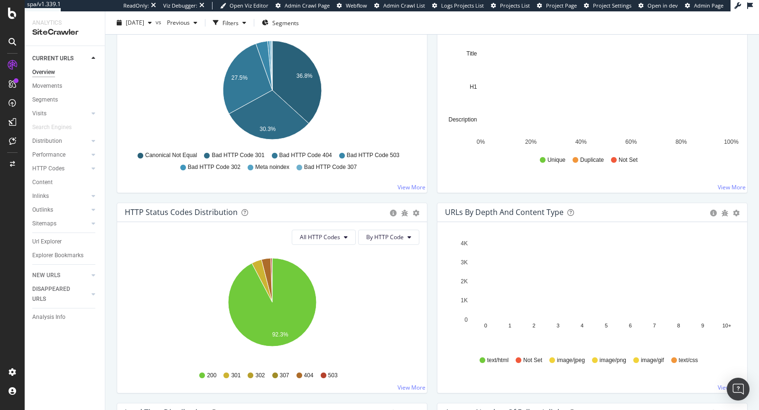
scroll to position [405, 0]
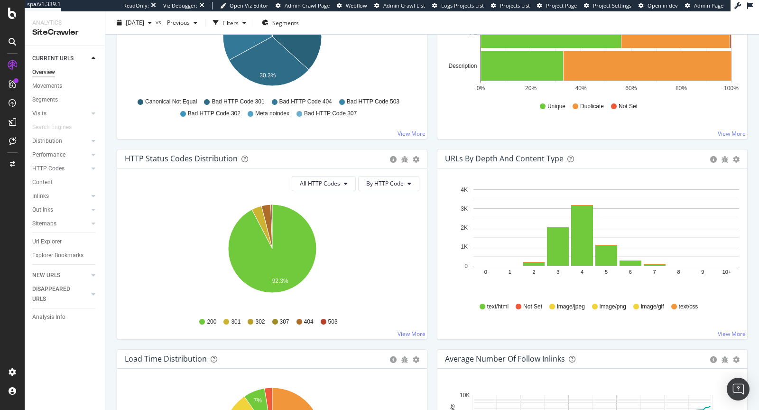
click at [576, 284] on icon "0 1 2 3 4 5 6 7 8 9 10+ 0 1K 2K 3K 4K" at bounding box center [592, 239] width 295 height 110
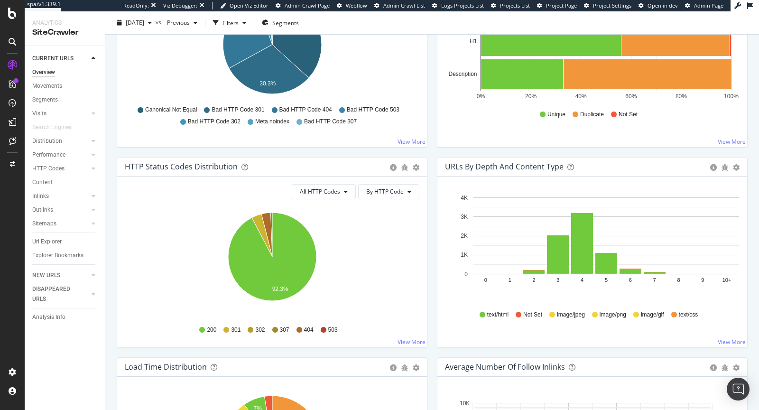
scroll to position [409, 0]
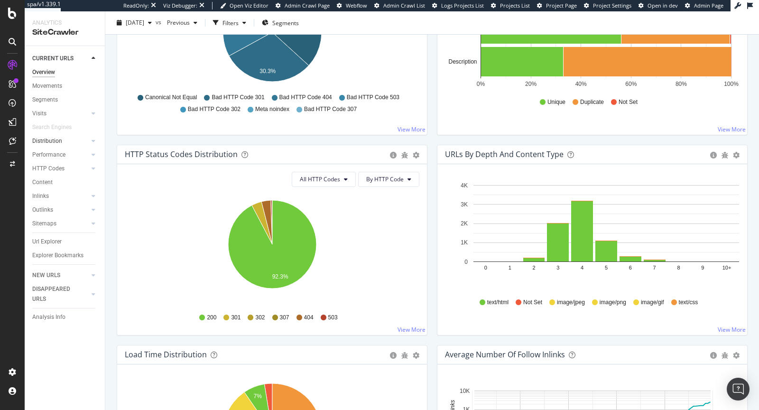
click at [81, 139] on div at bounding box center [83, 140] width 9 height 9
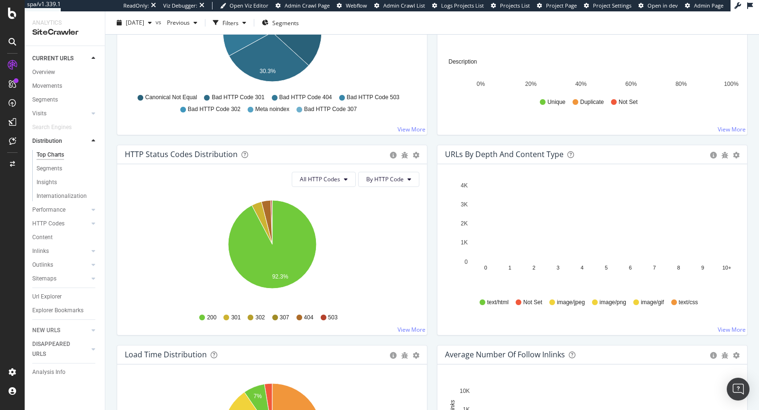
scroll to position [409, 0]
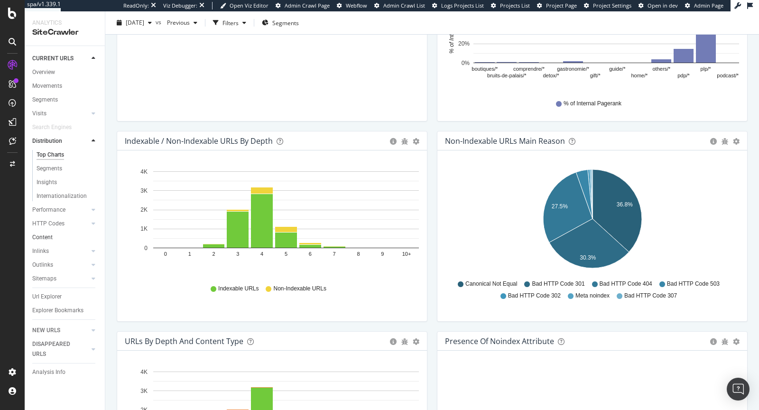
click at [54, 238] on link "Content" at bounding box center [65, 237] width 66 height 10
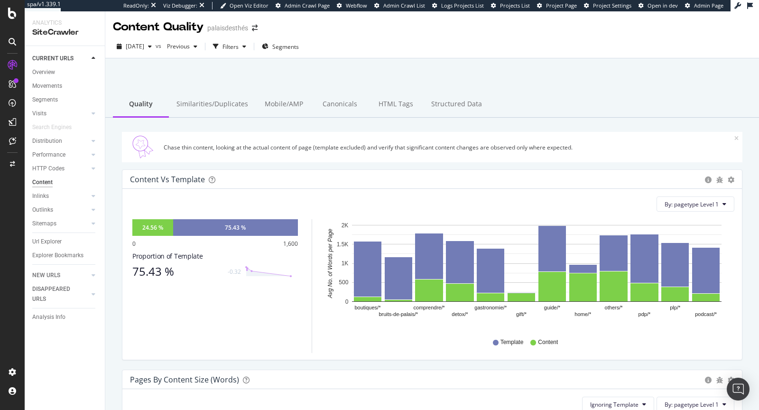
drag, startPoint x: 396, startPoint y: 104, endPoint x: 345, endPoint y: 152, distance: 69.5
click at [396, 104] on div "HTML Tags" at bounding box center [396, 105] width 56 height 26
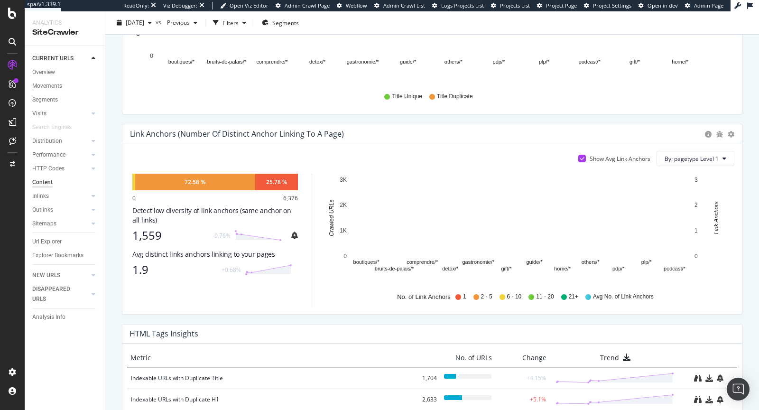
scroll to position [392, 0]
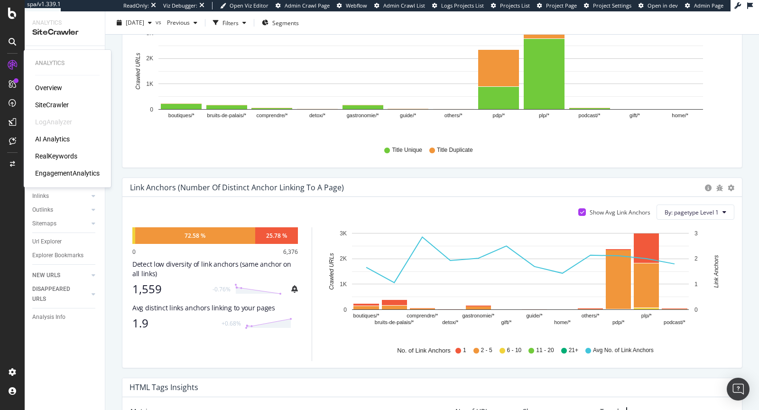
click at [61, 154] on div "RealKeywords" at bounding box center [56, 155] width 42 height 9
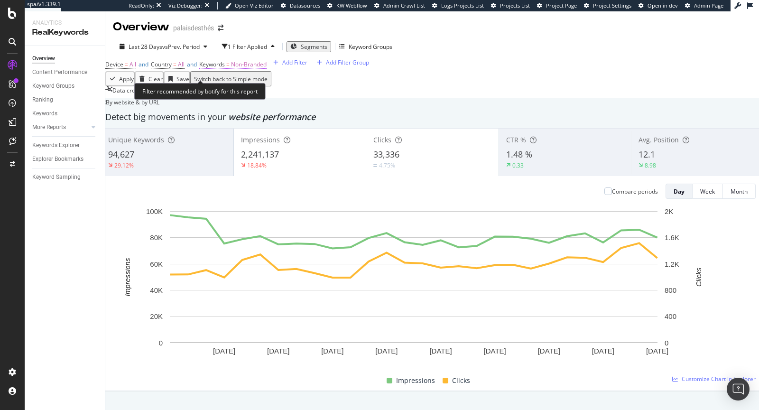
click at [252, 68] on span "Non-Branded" at bounding box center [249, 64] width 36 height 8
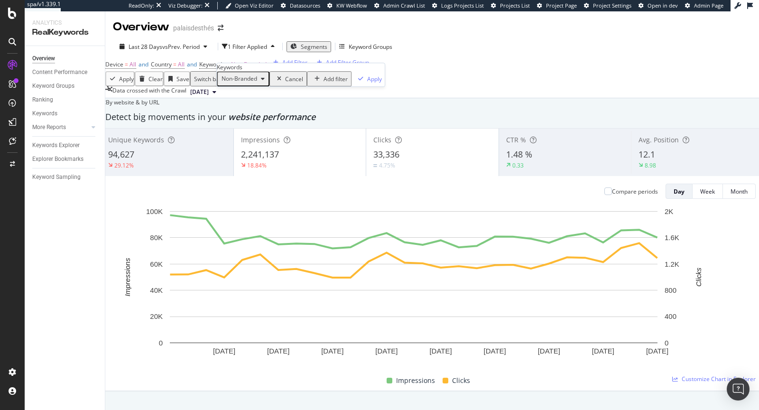
click at [264, 82] on div "button" at bounding box center [262, 79] width 11 height 6
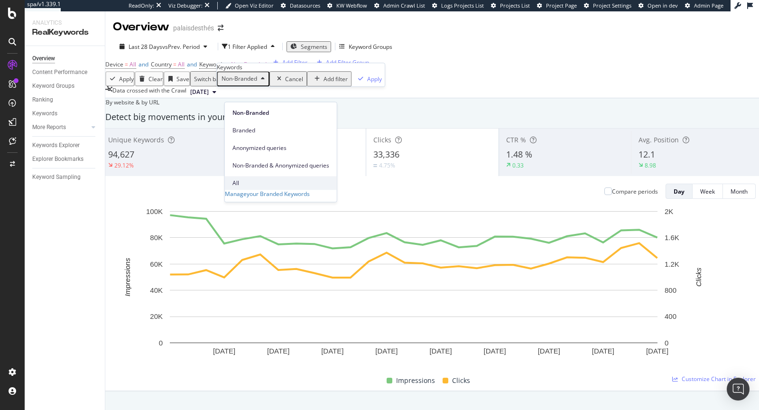
click at [263, 179] on span "All" at bounding box center [280, 183] width 97 height 9
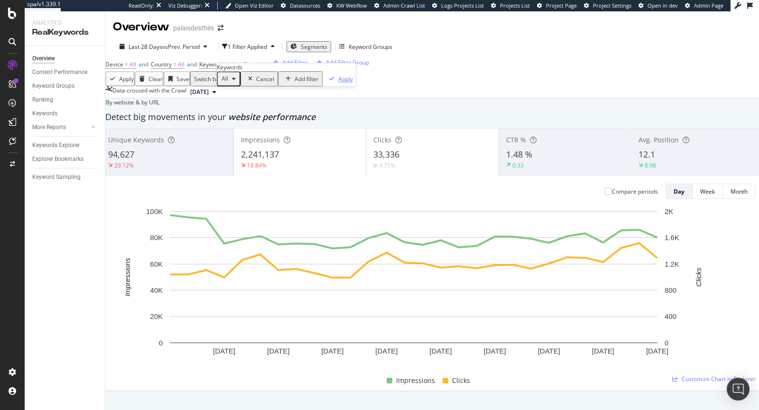
click at [338, 83] on div "Apply" at bounding box center [345, 79] width 15 height 8
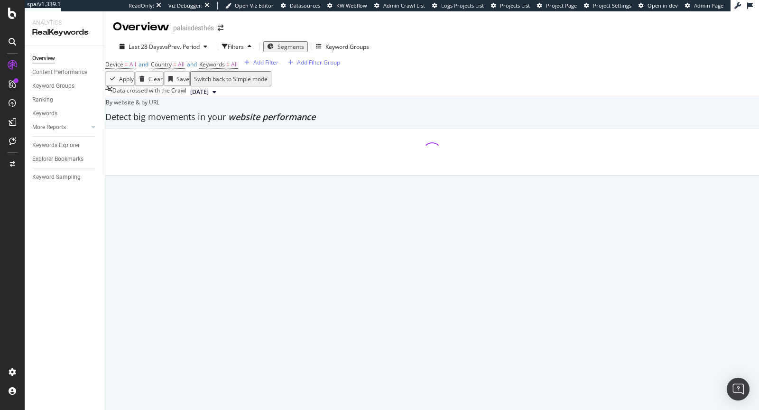
click at [209, 96] on span "2025 Sep. 30th" at bounding box center [199, 92] width 19 height 9
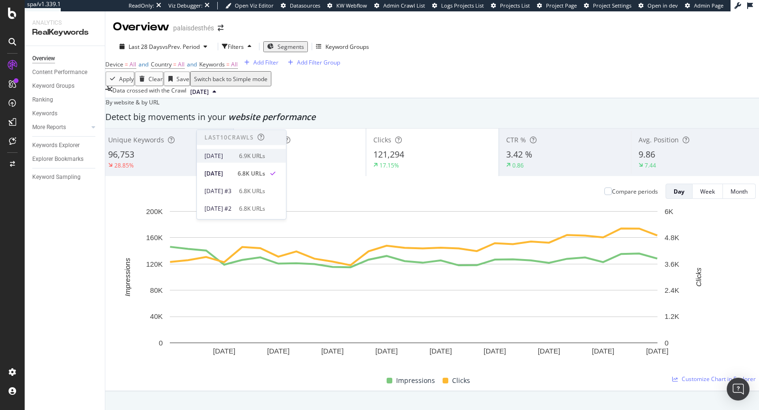
click at [233, 152] on div "[DATE]" at bounding box center [218, 155] width 29 height 9
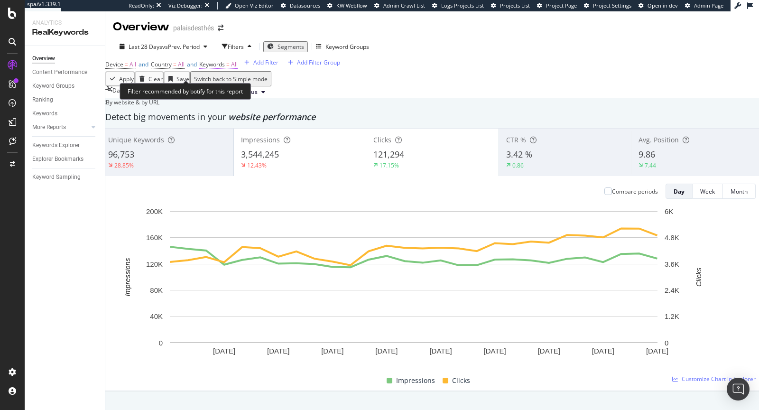
click at [225, 68] on span "Keywords" at bounding box center [212, 64] width 26 height 8
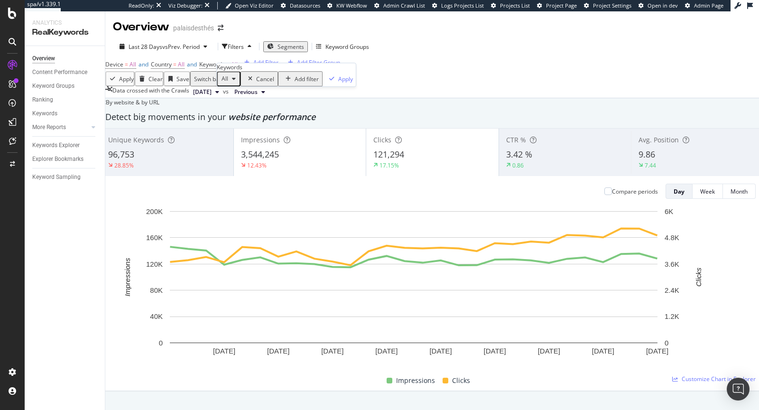
click at [240, 82] on div "button" at bounding box center [233, 79] width 11 height 6
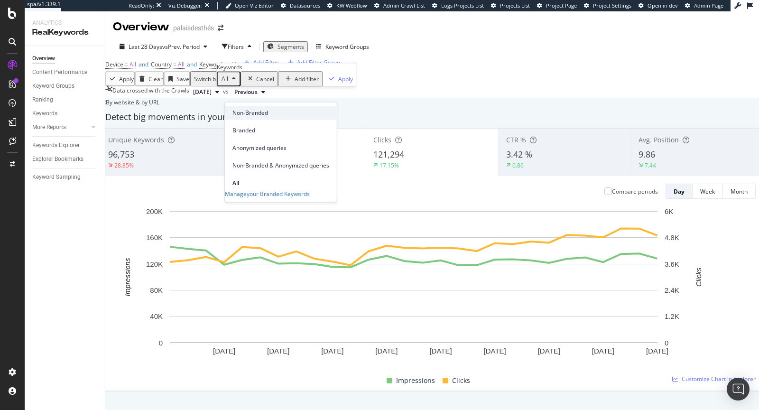
click at [256, 115] on span "Non-Branded" at bounding box center [280, 113] width 97 height 9
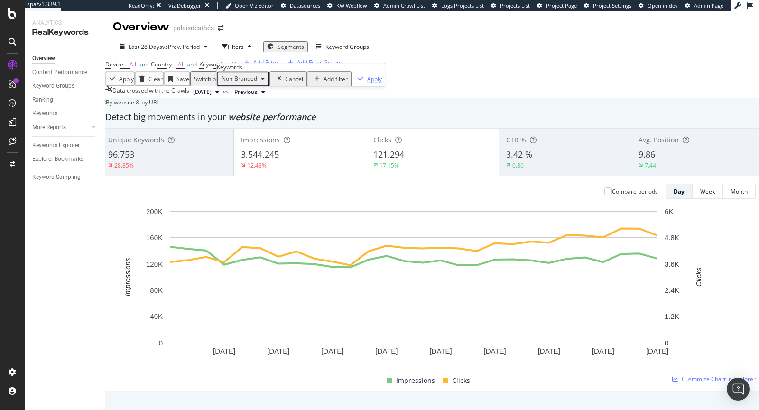
click at [367, 83] on div "Apply" at bounding box center [374, 79] width 15 height 8
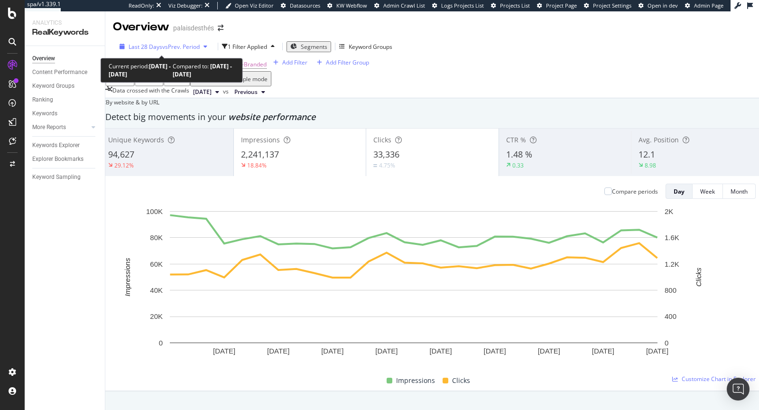
click at [182, 44] on span "vs Prev. Period" at bounding box center [180, 47] width 37 height 8
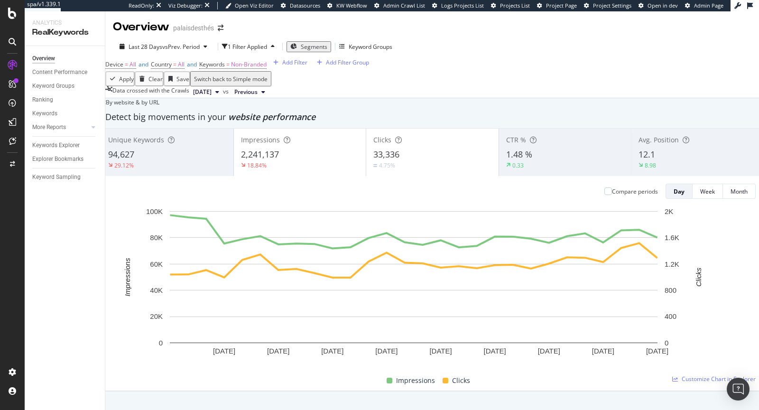
click at [258, 96] on span "Previous" at bounding box center [245, 92] width 23 height 9
click at [212, 96] on span "2025 Oct. 7th" at bounding box center [202, 92] width 19 height 9
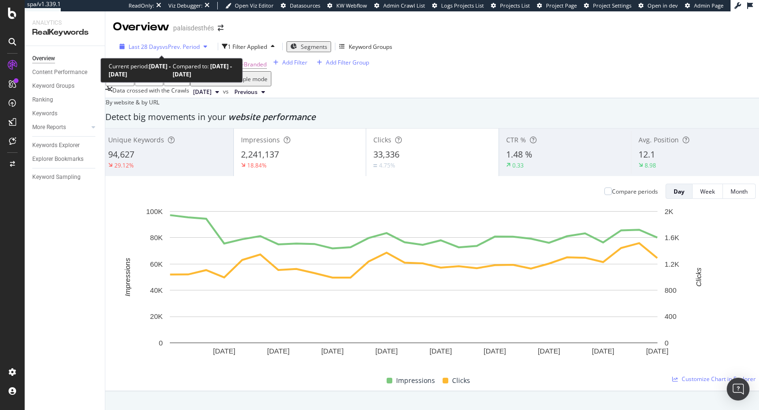
click at [170, 43] on div "Last 28 Days vs Prev. Period" at bounding box center [163, 47] width 95 height 8
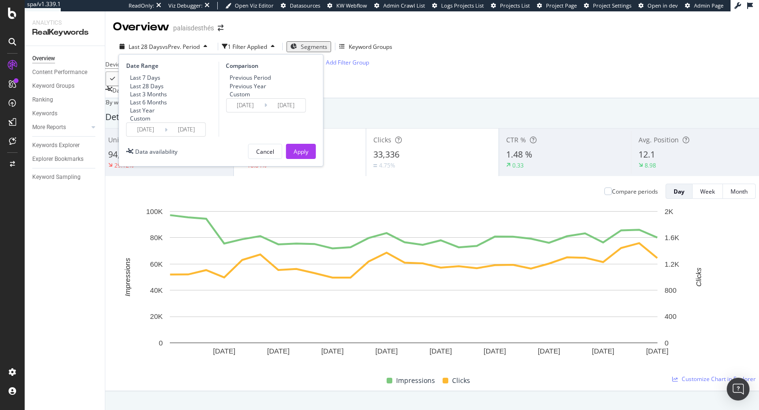
click at [231, 85] on div "Previous Period Previous Year Custom" at bounding box center [248, 86] width 45 height 24
click at [234, 90] on div "Previous Year" at bounding box center [248, 86] width 45 height 8
type input "2024/09/10"
type input "2024/10/07"
click at [297, 158] on div "Apply" at bounding box center [301, 151] width 15 height 14
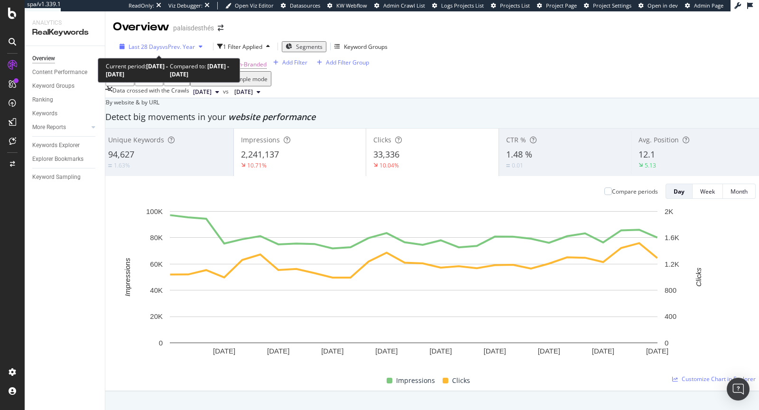
click at [183, 44] on span "vs Prev. Year" at bounding box center [178, 47] width 33 height 8
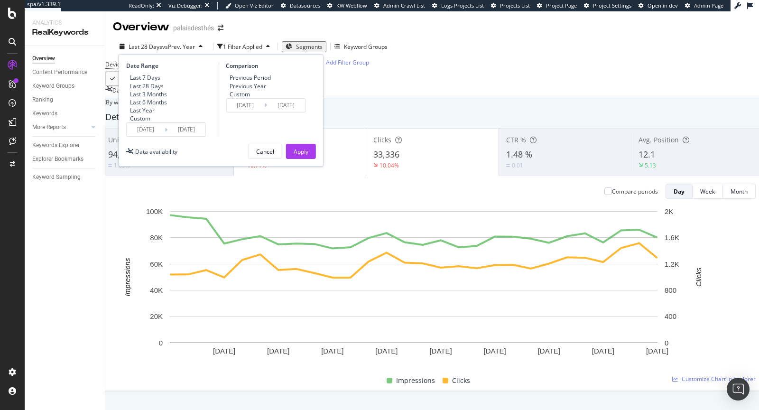
click at [235, 76] on div "Previous Period" at bounding box center [248, 78] width 45 height 8
type input "2025/08/12"
type input "2025/09/08"
click at [307, 156] on div "Apply" at bounding box center [301, 152] width 15 height 8
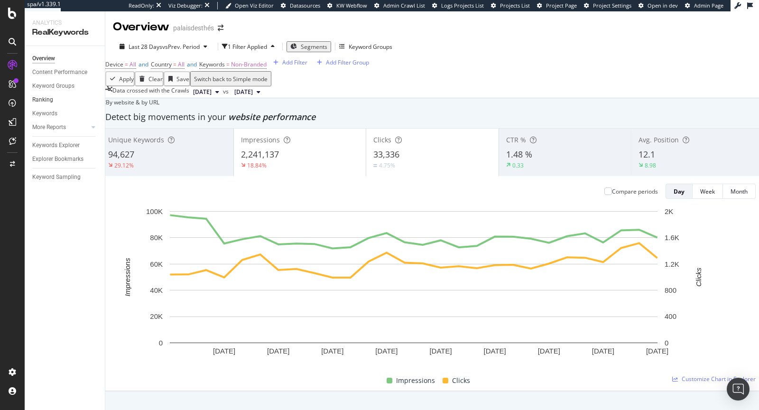
click at [47, 99] on div "Ranking" at bounding box center [42, 100] width 21 height 10
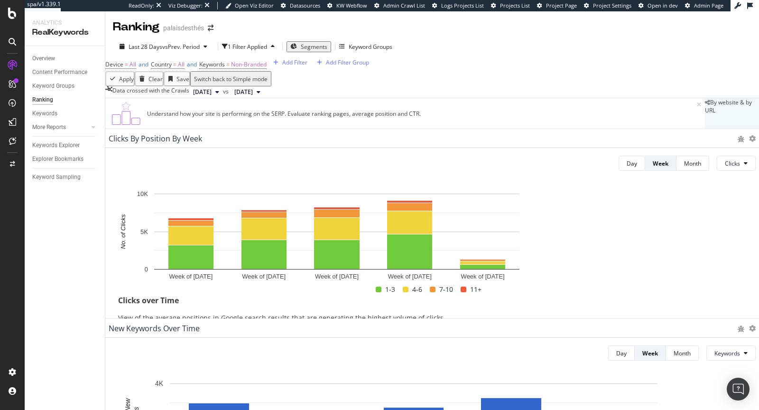
scroll to position [690, 0]
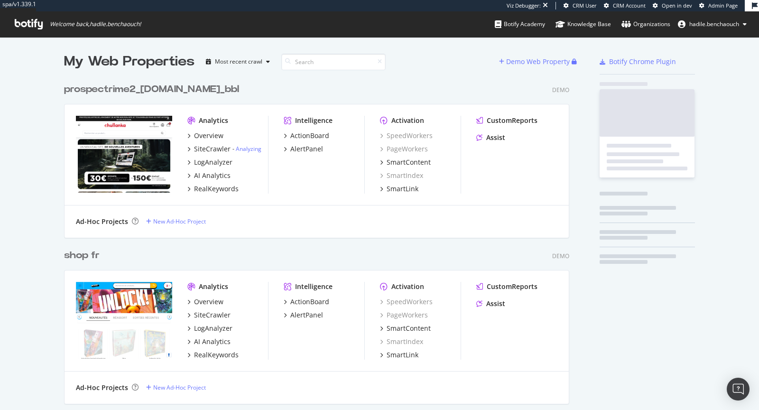
scroll to position [10598, 513]
click at [335, 57] on input at bounding box center [333, 62] width 104 height 17
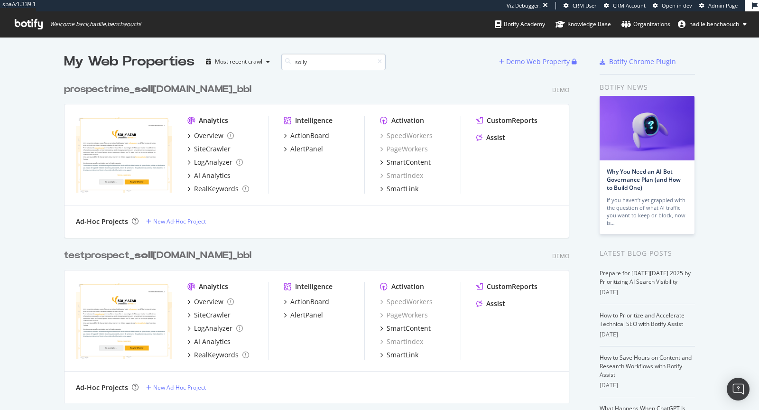
scroll to position [332, 513]
type input "solly"
click at [200, 92] on div "prospectrime_ solly [DOMAIN_NAME]_bbl" at bounding box center [202, 90] width 276 height 14
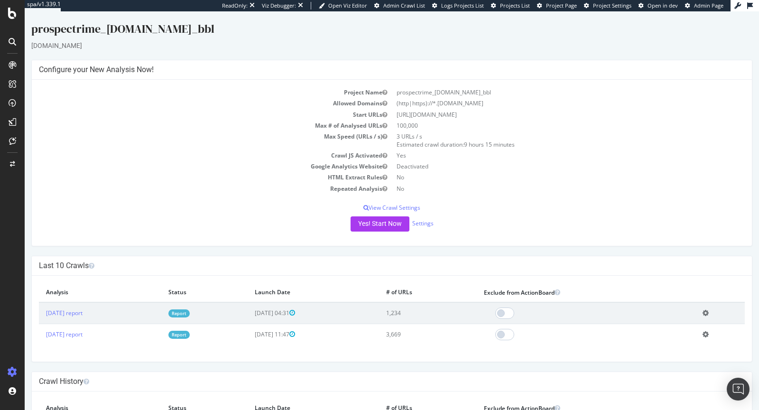
click at [190, 315] on link "Report" at bounding box center [178, 313] width 21 height 8
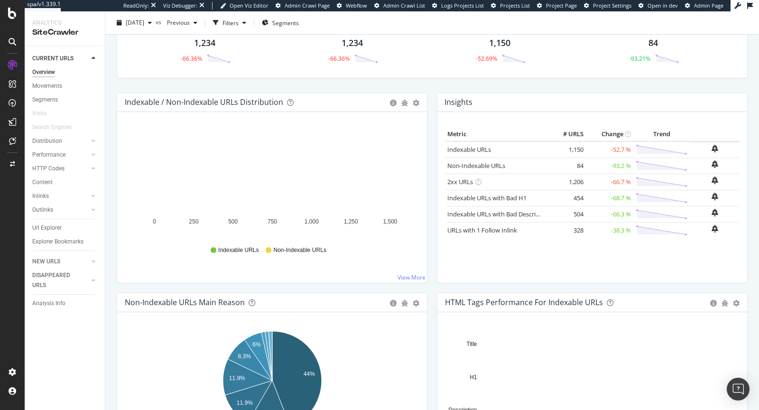
scroll to position [116, 0]
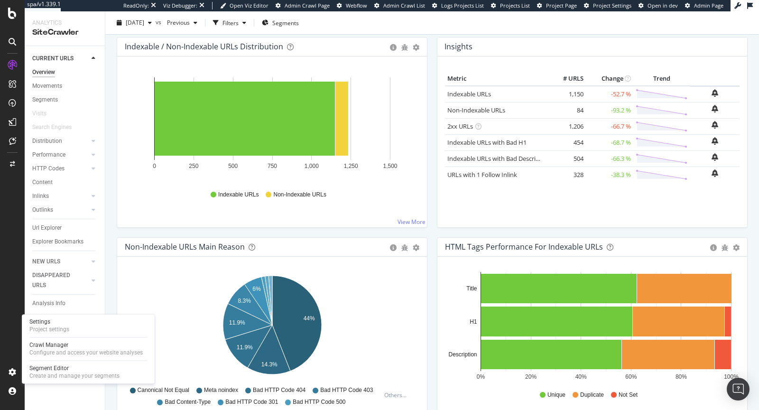
click at [56, 336] on div "Settings Project settings Crawl Manager Configure and access your website analy…" at bounding box center [88, 348] width 133 height 69
click at [59, 329] on div "Project settings" at bounding box center [49, 329] width 40 height 8
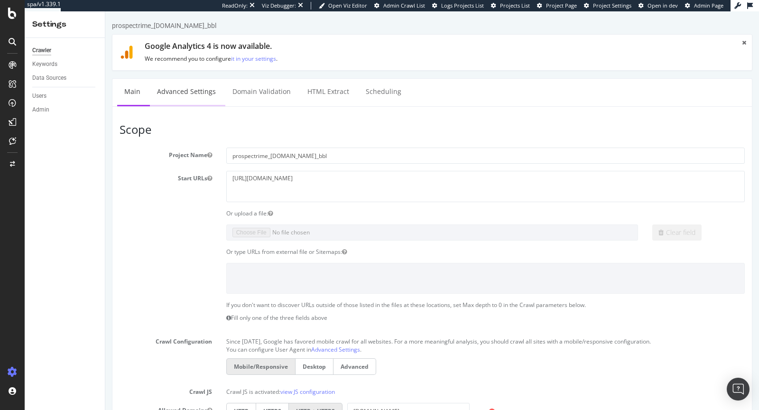
click at [190, 87] on link "Advanced Settings" at bounding box center [186, 92] width 73 height 26
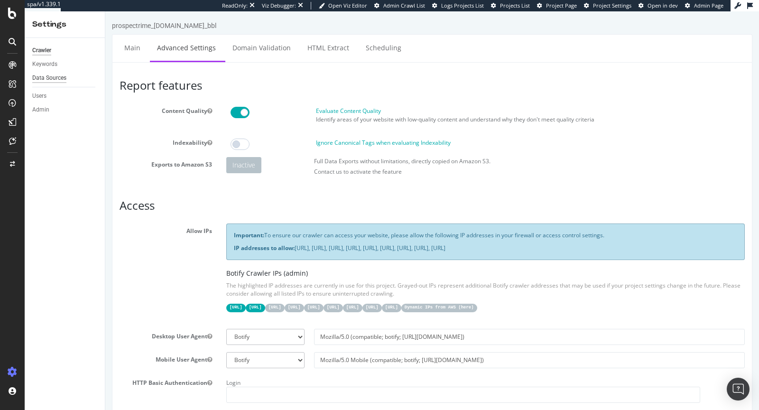
click at [50, 75] on div "Data Sources" at bounding box center [49, 78] width 34 height 10
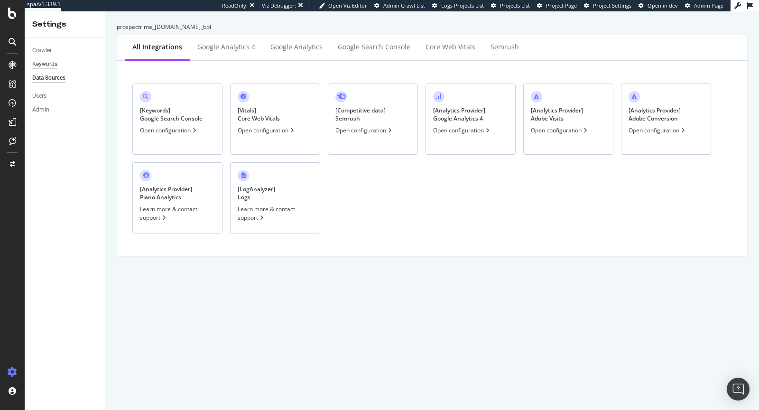
click at [55, 64] on div "Keywords" at bounding box center [44, 64] width 25 height 10
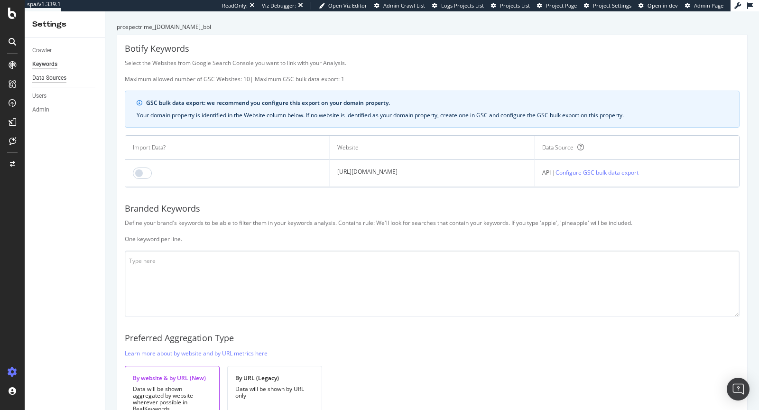
click at [56, 77] on div "Data Sources" at bounding box center [49, 78] width 34 height 10
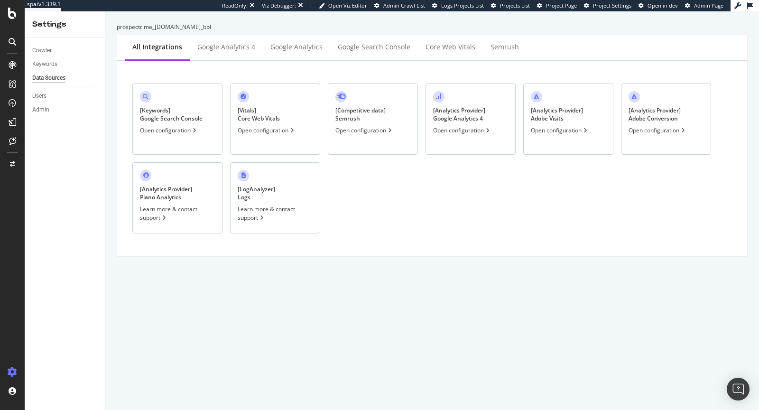
click at [177, 115] on div "[ Keywords ] Google Search Console" at bounding box center [171, 114] width 63 height 16
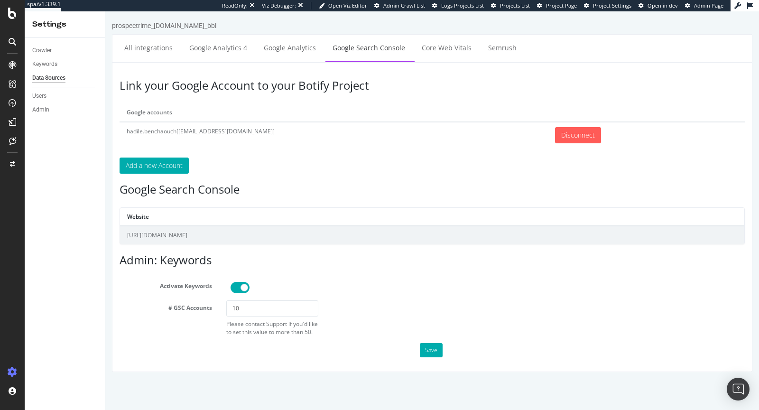
click at [435, 354] on div "Link your Google Account to your Botify Project Google accounts hadile.benchaou…" at bounding box center [432, 217] width 641 height 310
click at [431, 349] on button "Save" at bounding box center [431, 350] width 23 height 14
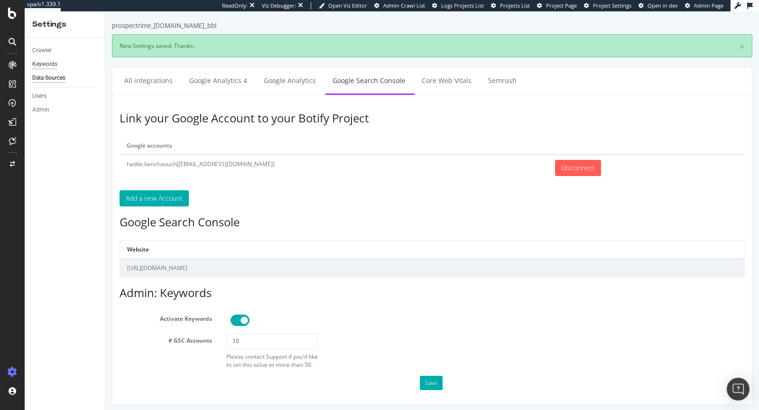
click at [51, 62] on div "Keywords" at bounding box center [44, 64] width 25 height 10
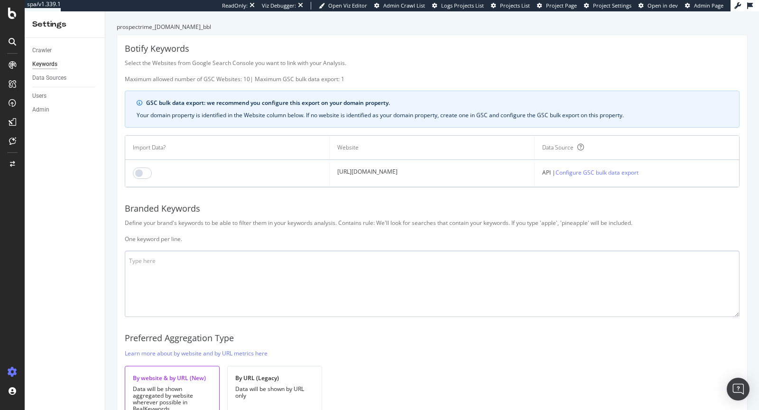
scroll to position [8, 0]
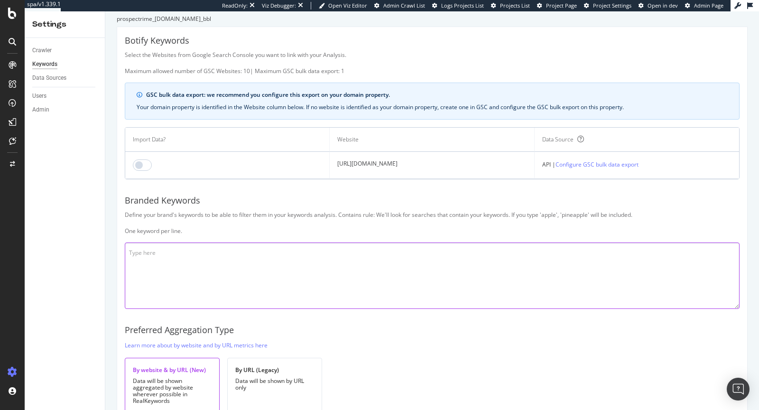
click at [227, 273] on textarea at bounding box center [432, 275] width 615 height 66
paste textarea "Lorem Ipsu Dolorsita Conse Adip elitseddo Eiusm Temp incididunt Utlab Etdo magn…"
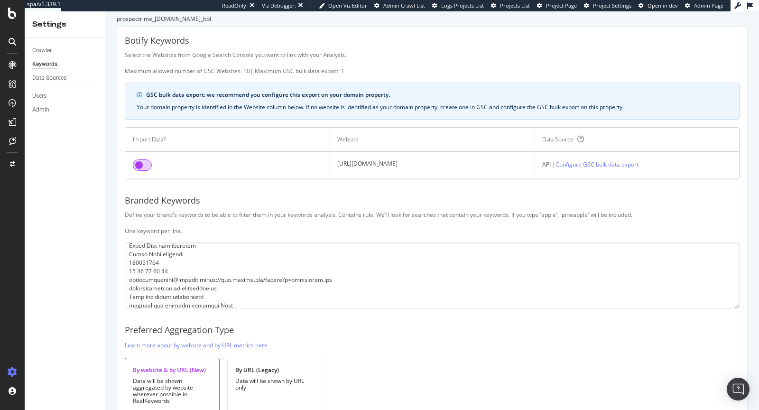
click at [141, 162] on input "checkbox" at bounding box center [142, 164] width 19 height 11
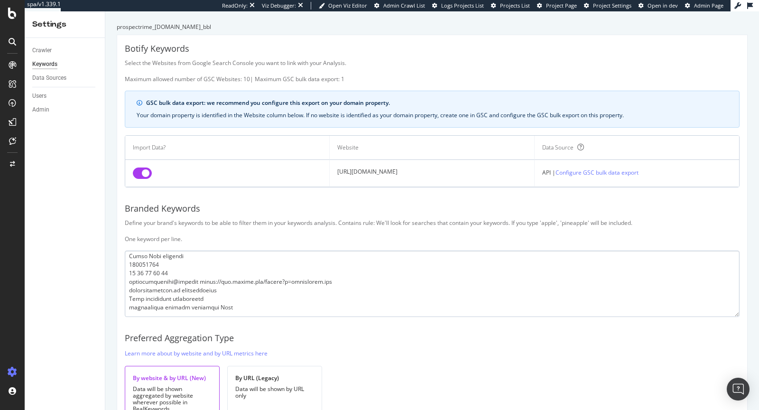
scroll to position [50, 0]
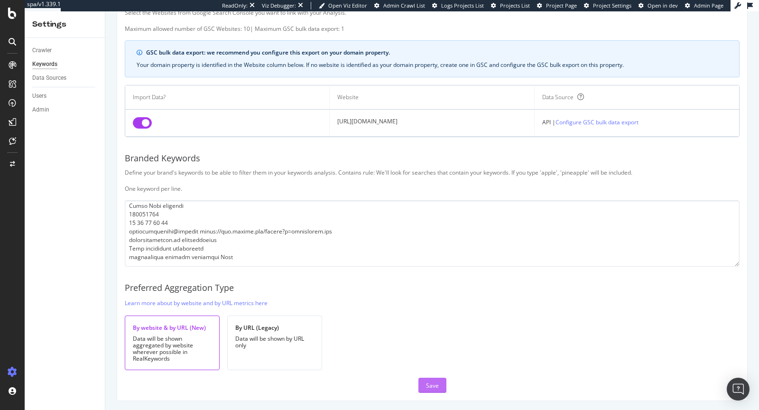
click at [435, 385] on div "Save" at bounding box center [432, 385] width 13 height 8
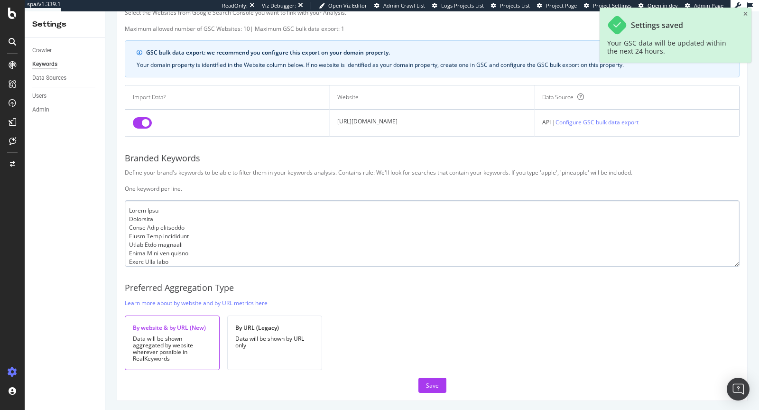
scroll to position [748, 0]
drag, startPoint x: 174, startPoint y: 220, endPoint x: 127, endPoint y: 213, distance: 47.6
click at [127, 213] on textarea at bounding box center [432, 233] width 615 height 66
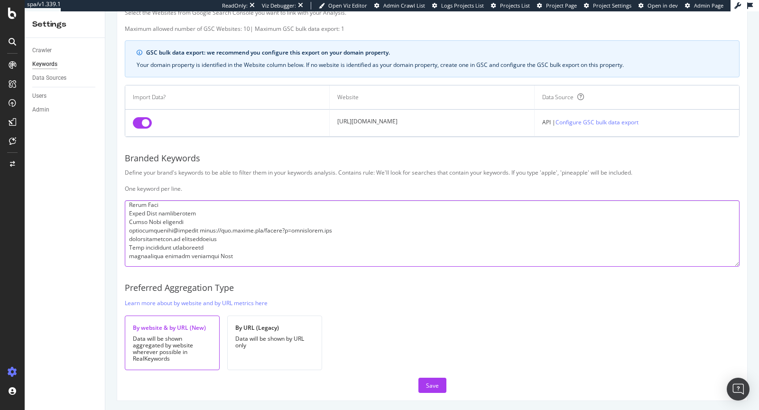
scroll to position [731, 0]
drag, startPoint x: 217, startPoint y: 236, endPoint x: 129, endPoint y: 232, distance: 88.3
click at [129, 232] on textarea at bounding box center [432, 233] width 615 height 66
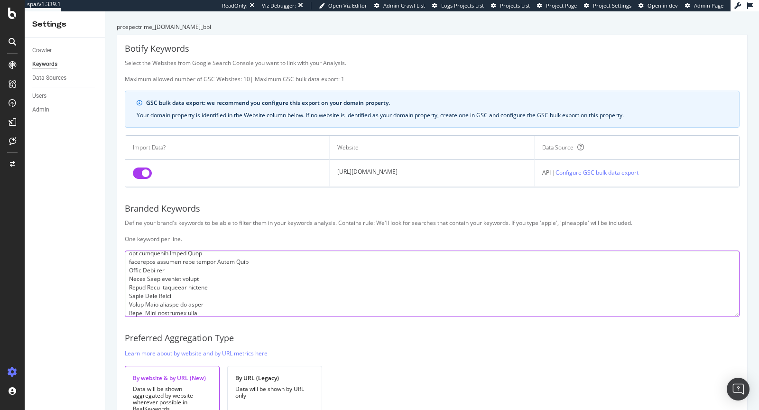
scroll to position [50, 0]
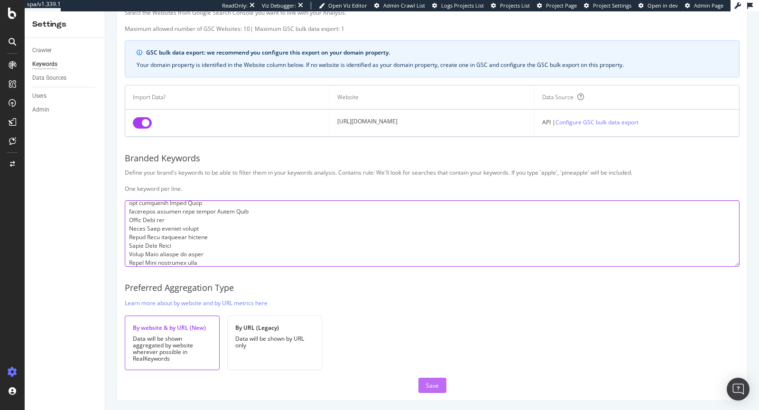
type textarea "Lorem Ipsu Dolorsita Conse Adip elitseddo Eiusm Temp incididunt Utlab Etdo magn…"
click at [435, 384] on div "Save" at bounding box center [432, 385] width 13 height 8
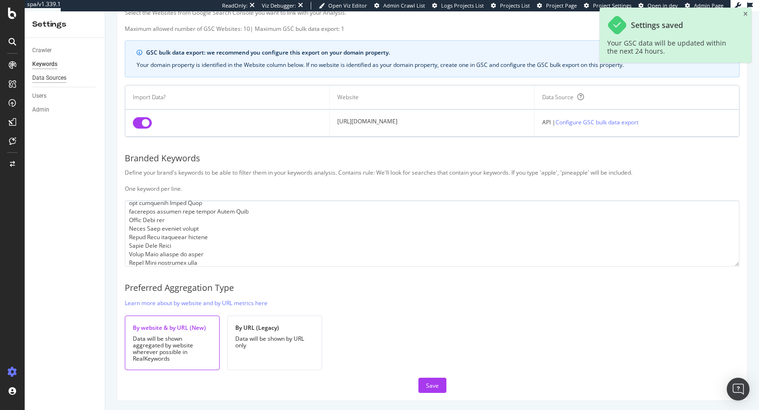
click at [57, 77] on div "Data Sources" at bounding box center [49, 78] width 34 height 10
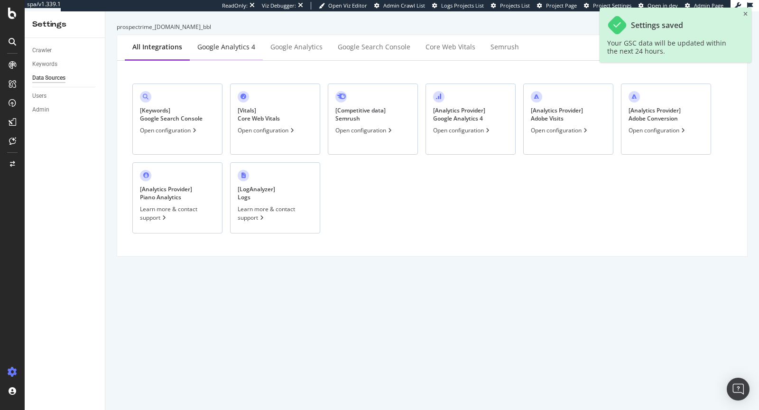
click at [238, 55] on div "Google Analytics 4" at bounding box center [226, 48] width 73 height 26
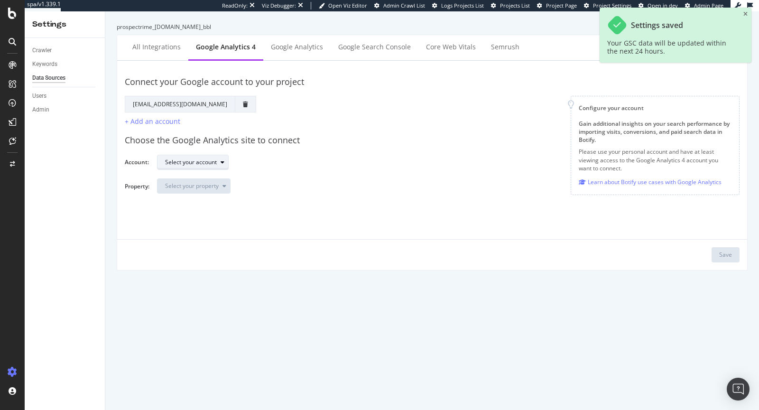
click at [214, 160] on div "Select your account" at bounding box center [191, 162] width 52 height 6
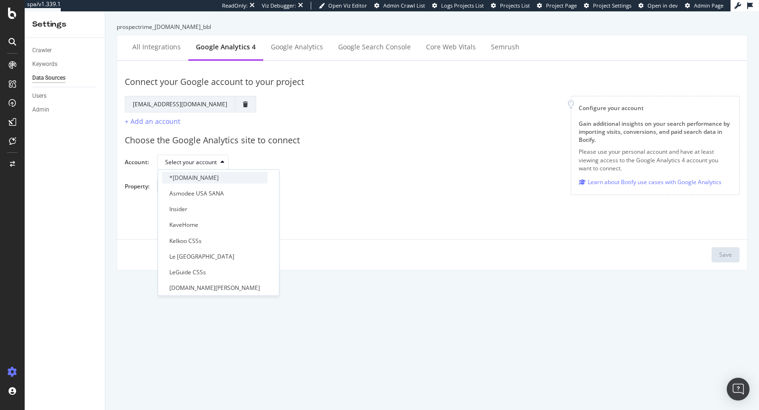
click at [204, 174] on div "*SOLLYAZAR.COM" at bounding box center [193, 178] width 49 height 8
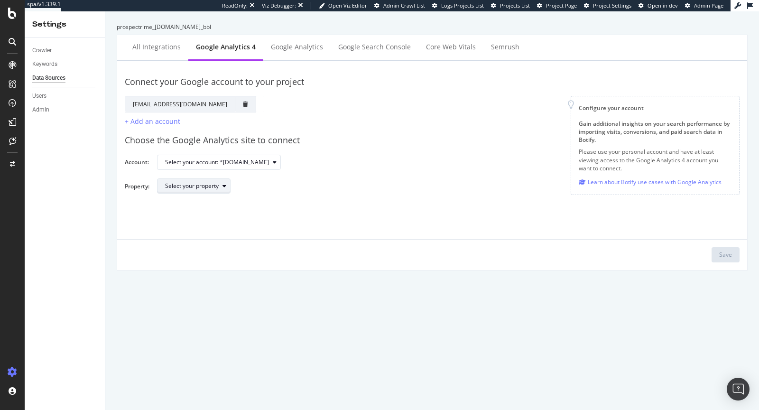
click at [205, 184] on div "Select your property" at bounding box center [192, 186] width 54 height 6
click at [303, 55] on div "Google Analytics" at bounding box center [296, 48] width 67 height 26
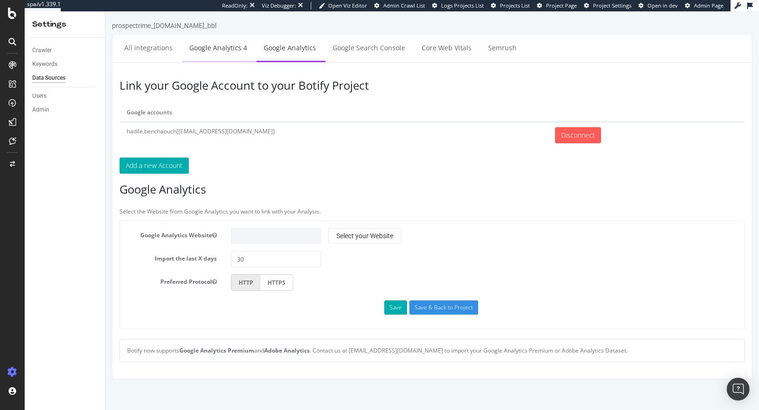
click at [230, 48] on link "Google Analytics 4" at bounding box center [218, 48] width 72 height 26
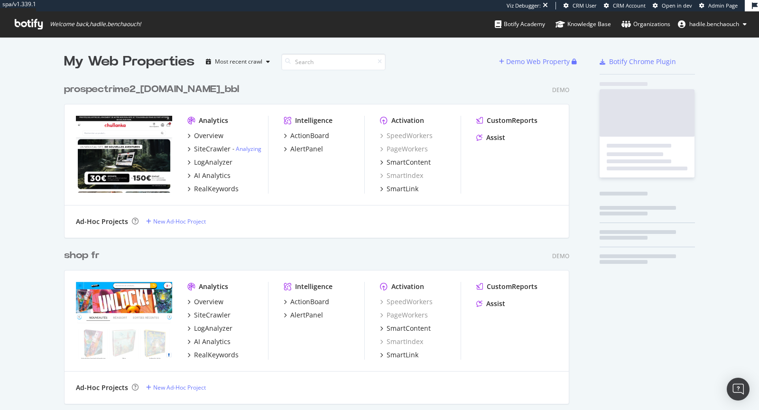
scroll to position [10598, 513]
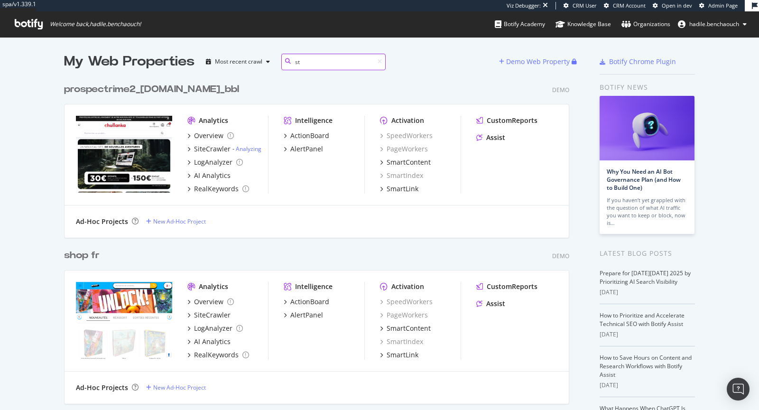
type input "s"
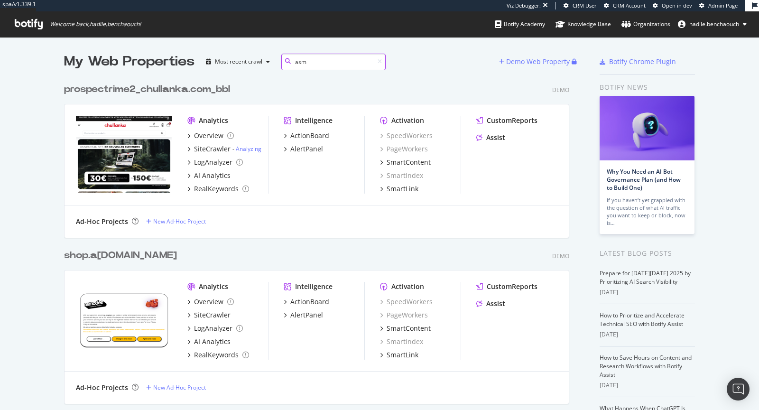
scroll to position [664, 513]
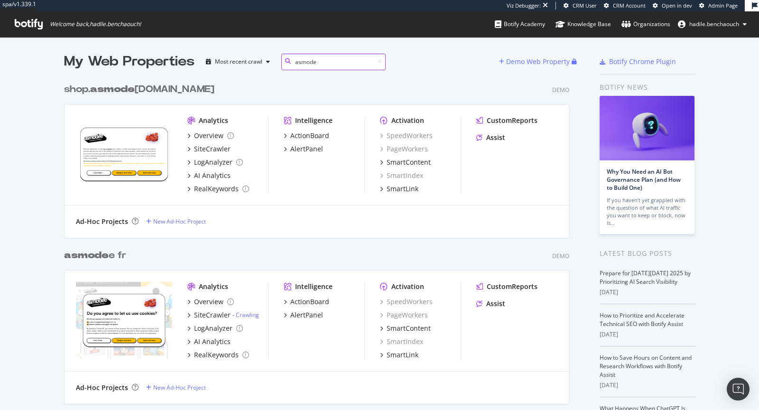
type input "asmode"
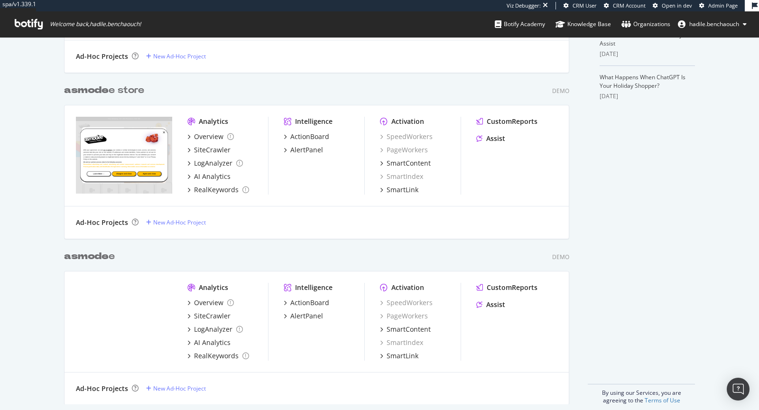
scroll to position [340, 0]
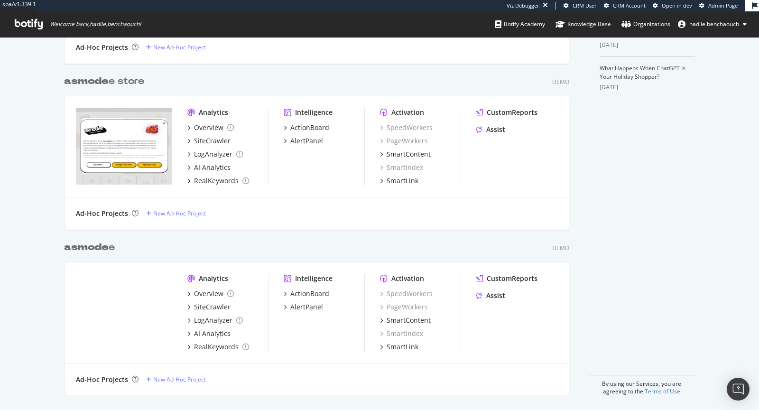
click at [99, 245] on b "asmode" at bounding box center [86, 246] width 45 height 9
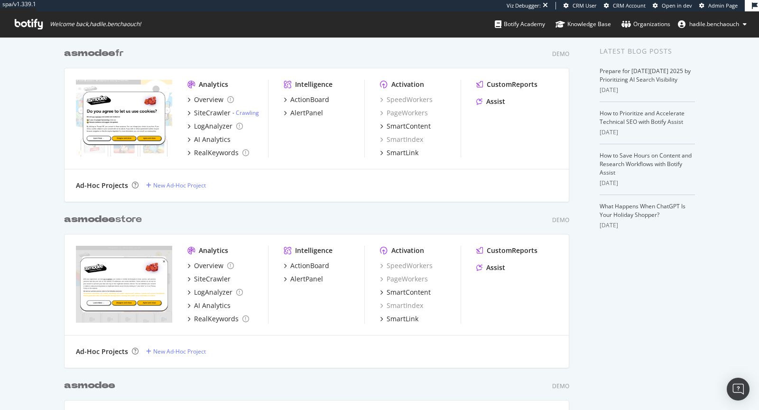
scroll to position [213, 0]
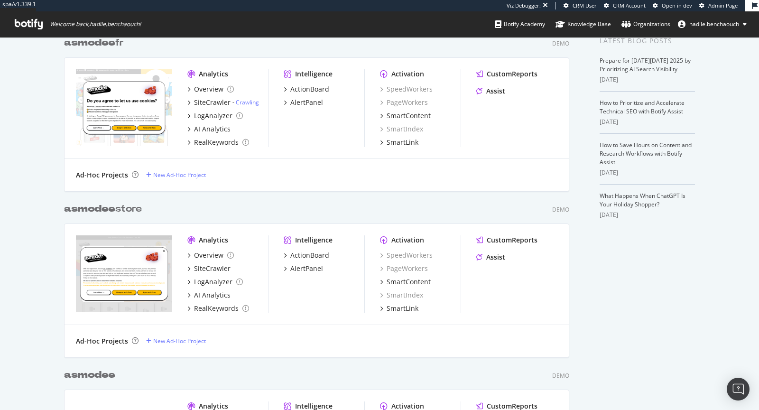
type input "asmodee"
click at [118, 207] on div "asmodee store" at bounding box center [103, 209] width 78 height 14
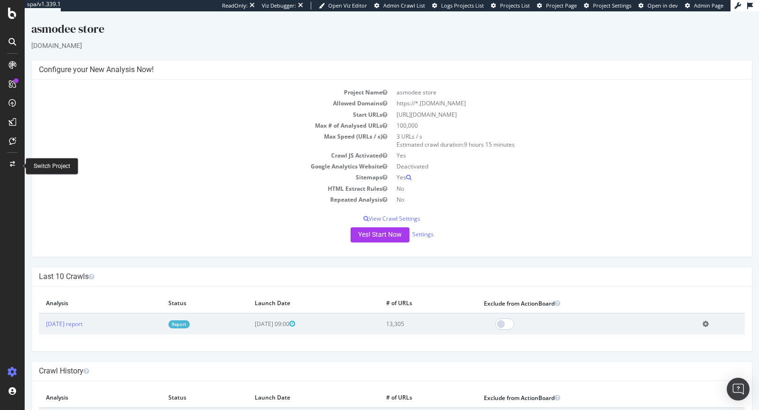
click at [202, 318] on td "Report" at bounding box center [204, 323] width 86 height 21
click at [190, 324] on link "Report" at bounding box center [178, 324] width 21 height 8
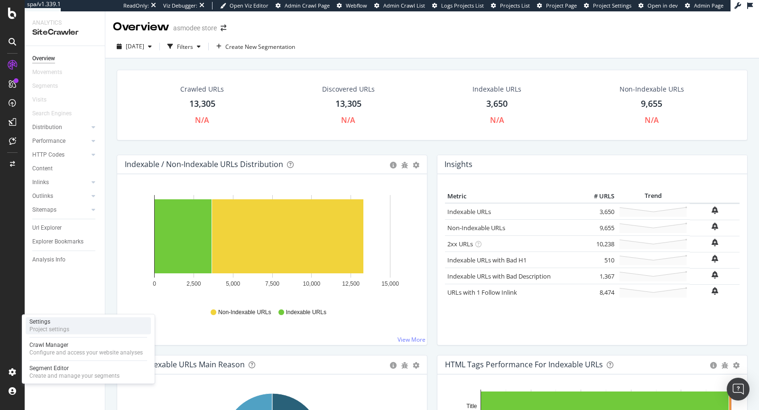
click at [49, 328] on div "Project settings" at bounding box center [49, 329] width 40 height 8
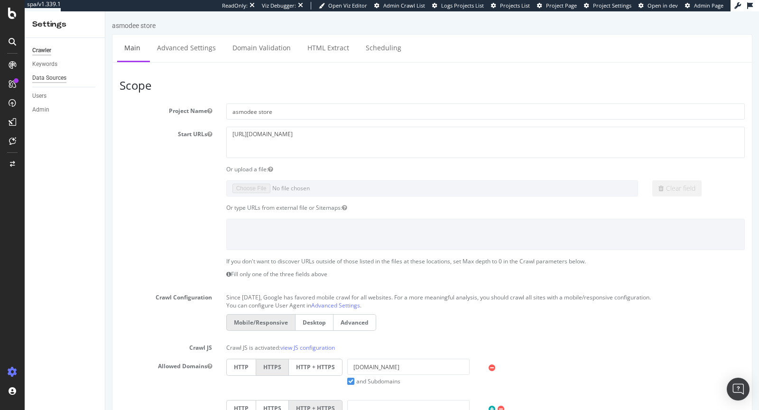
click at [55, 78] on div "Data Sources" at bounding box center [49, 78] width 34 height 10
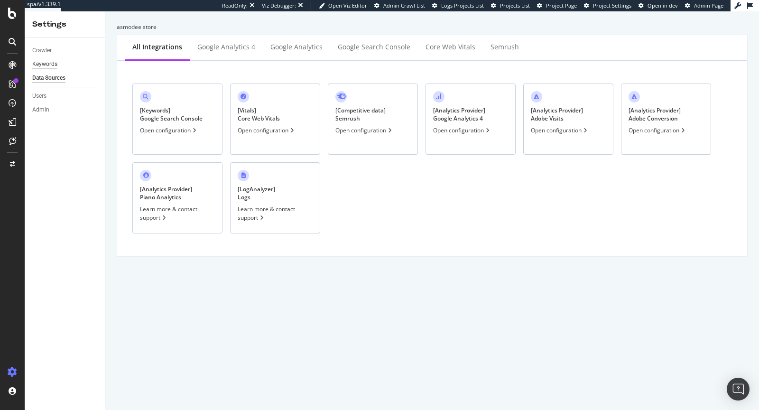
click at [52, 66] on div "Keywords" at bounding box center [44, 64] width 25 height 10
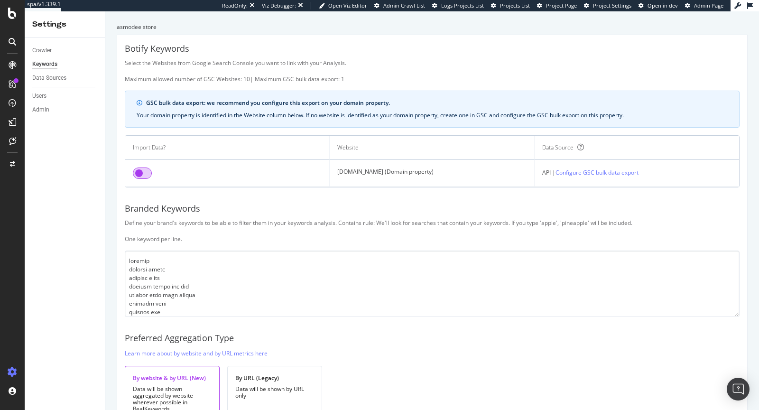
click at [142, 167] on input "checkbox" at bounding box center [142, 172] width 19 height 11
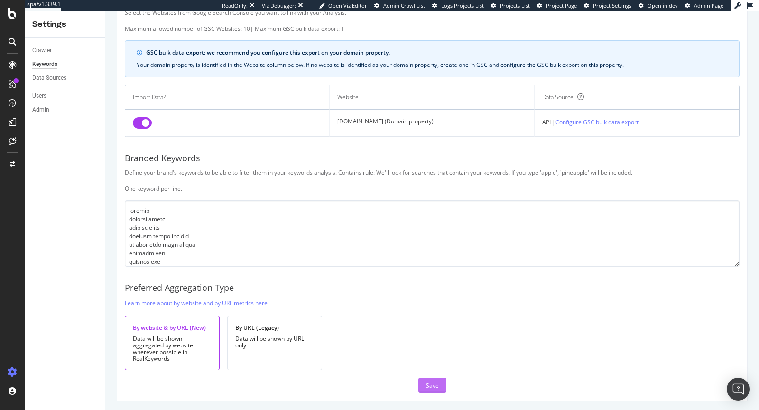
click at [431, 382] on div "Save" at bounding box center [432, 385] width 13 height 8
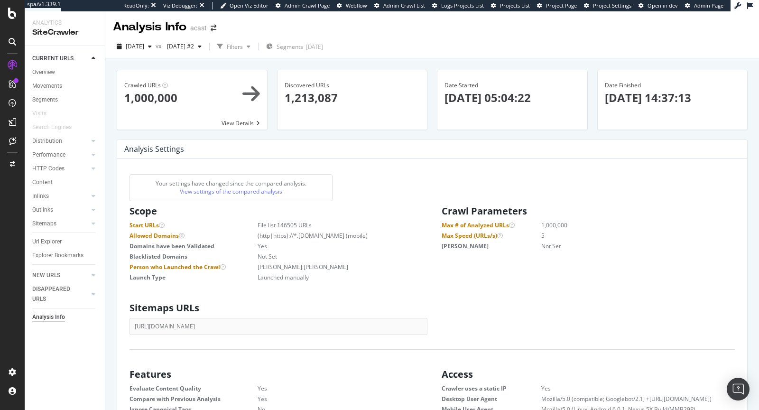
scroll to position [151, 297]
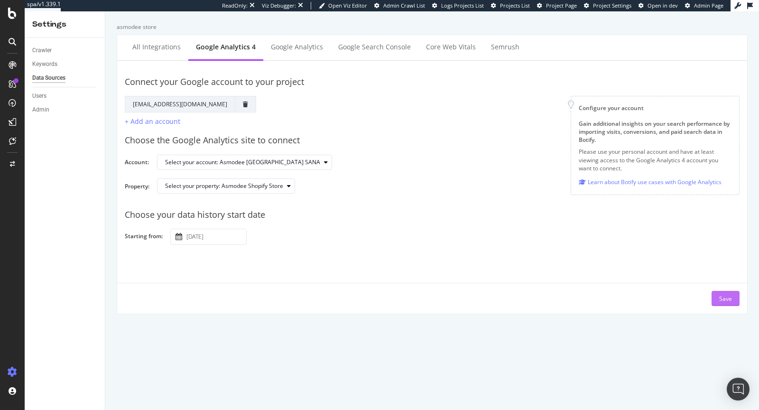
click at [722, 299] on div "Save" at bounding box center [725, 299] width 13 height 8
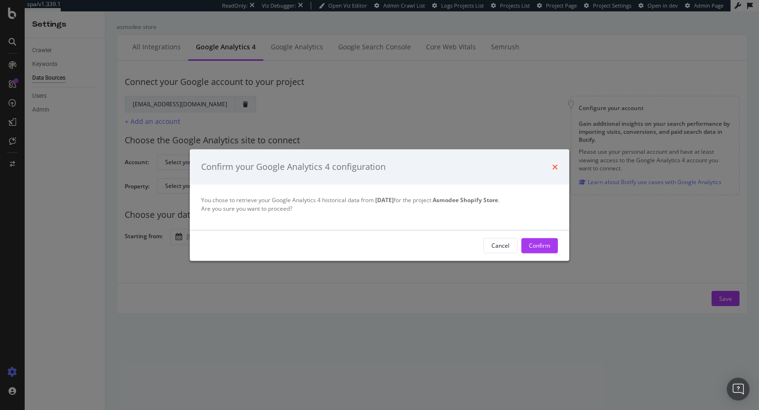
click at [552, 165] on icon "times" at bounding box center [555, 167] width 6 height 8
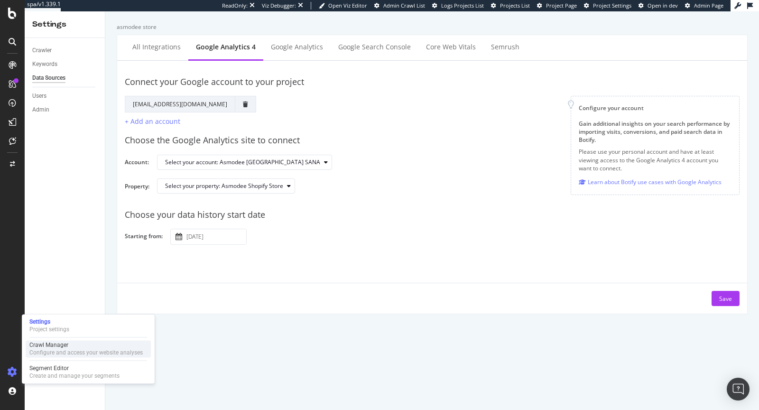
click at [34, 351] on div "Configure and access your website analyses" at bounding box center [85, 353] width 113 height 8
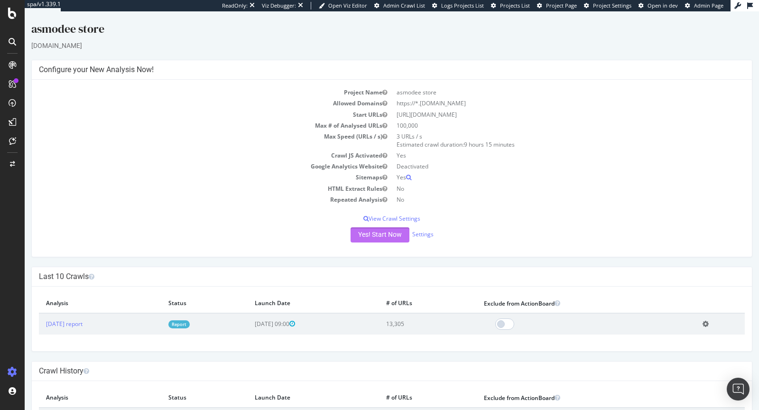
click at [380, 234] on button "Yes! Start Now" at bounding box center [380, 234] width 59 height 15
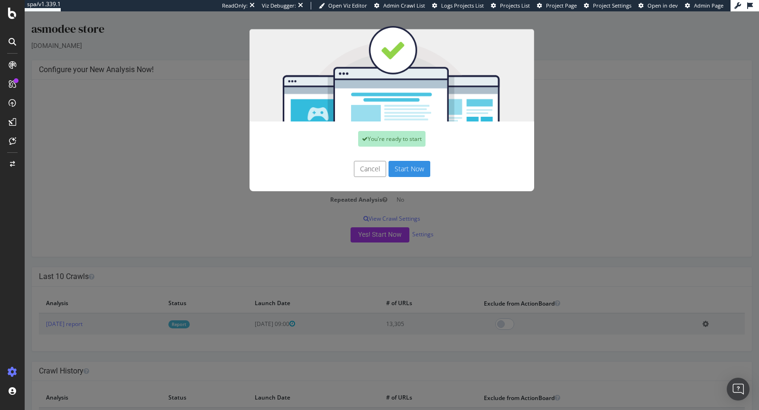
click at [407, 171] on button "Start Now" at bounding box center [410, 169] width 42 height 16
